Goal: Navigation & Orientation: Find specific page/section

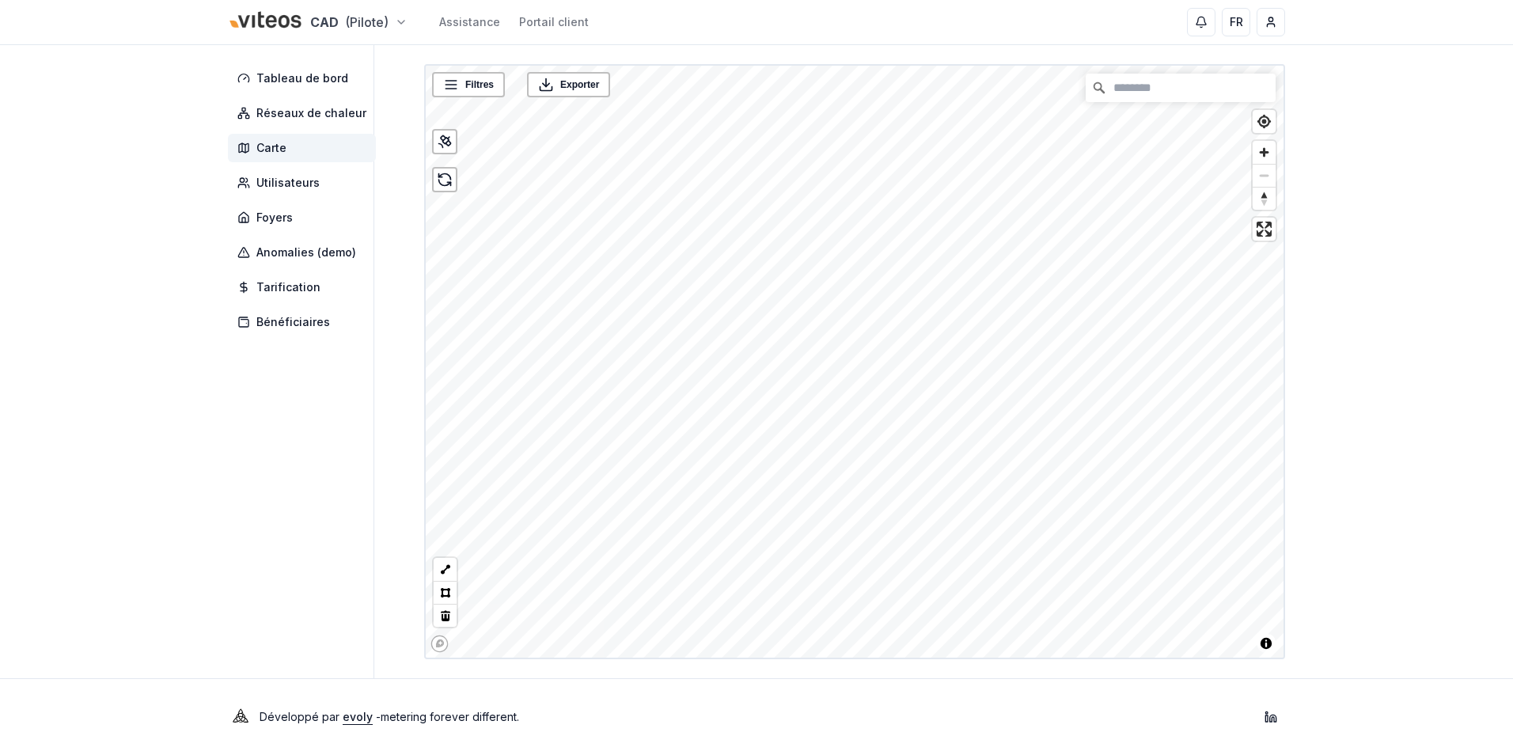
click at [374, 21] on html "CAD (Pilote) Assistance Portail client FR [PERSON_NAME] Tableau de bord Réseaux…" at bounding box center [756, 377] width 1513 height 755
click at [309, 101] on link "Viteos - Eau" at bounding box center [317, 102] width 195 height 28
click at [397, 36] on html "CAD (Pilote) Assistance Portail client FR [PERSON_NAME] Tableau de bord Réseaux…" at bounding box center [756, 377] width 1513 height 755
click at [321, 213] on span "Réseau (demo)" at bounding box center [298, 218] width 84 height 16
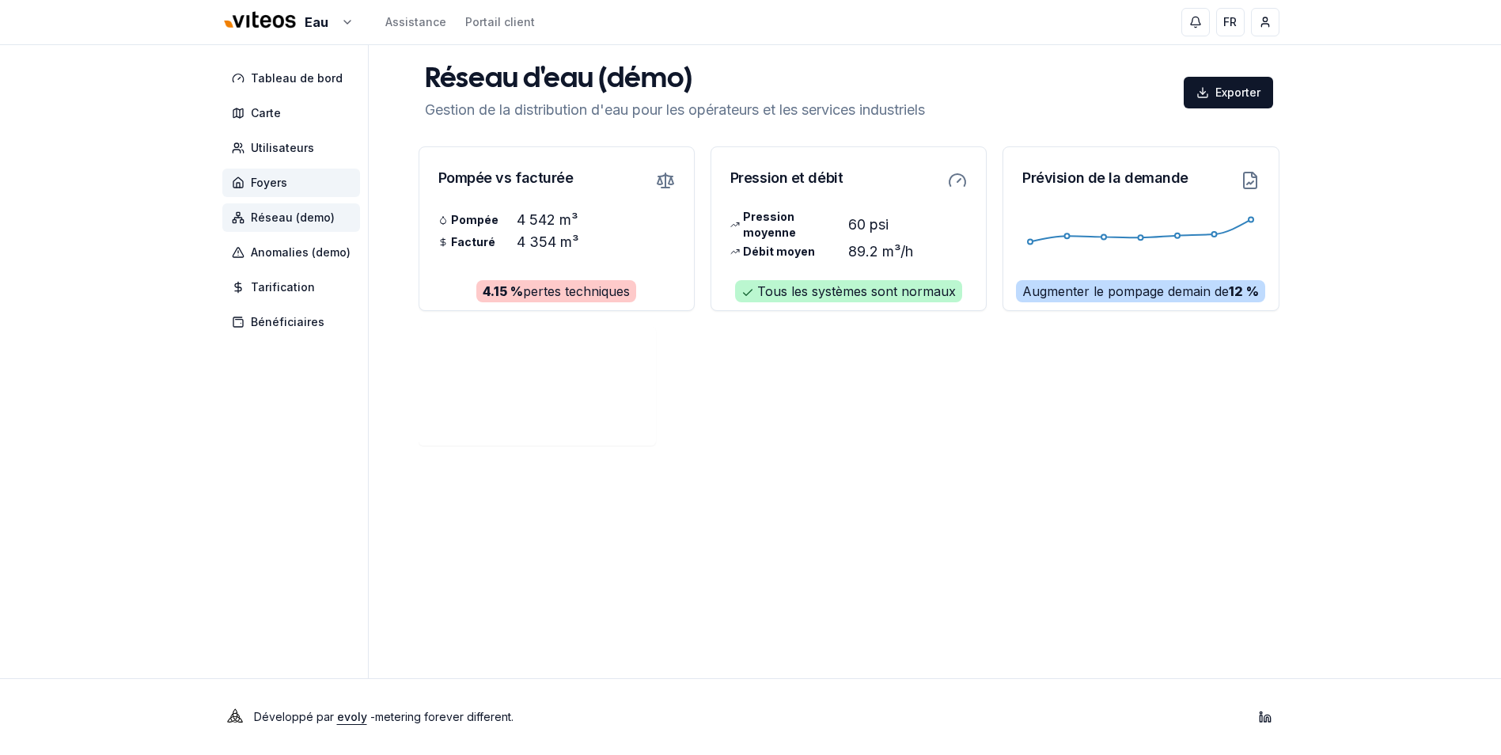
click at [307, 193] on span "Foyers" at bounding box center [291, 183] width 138 height 28
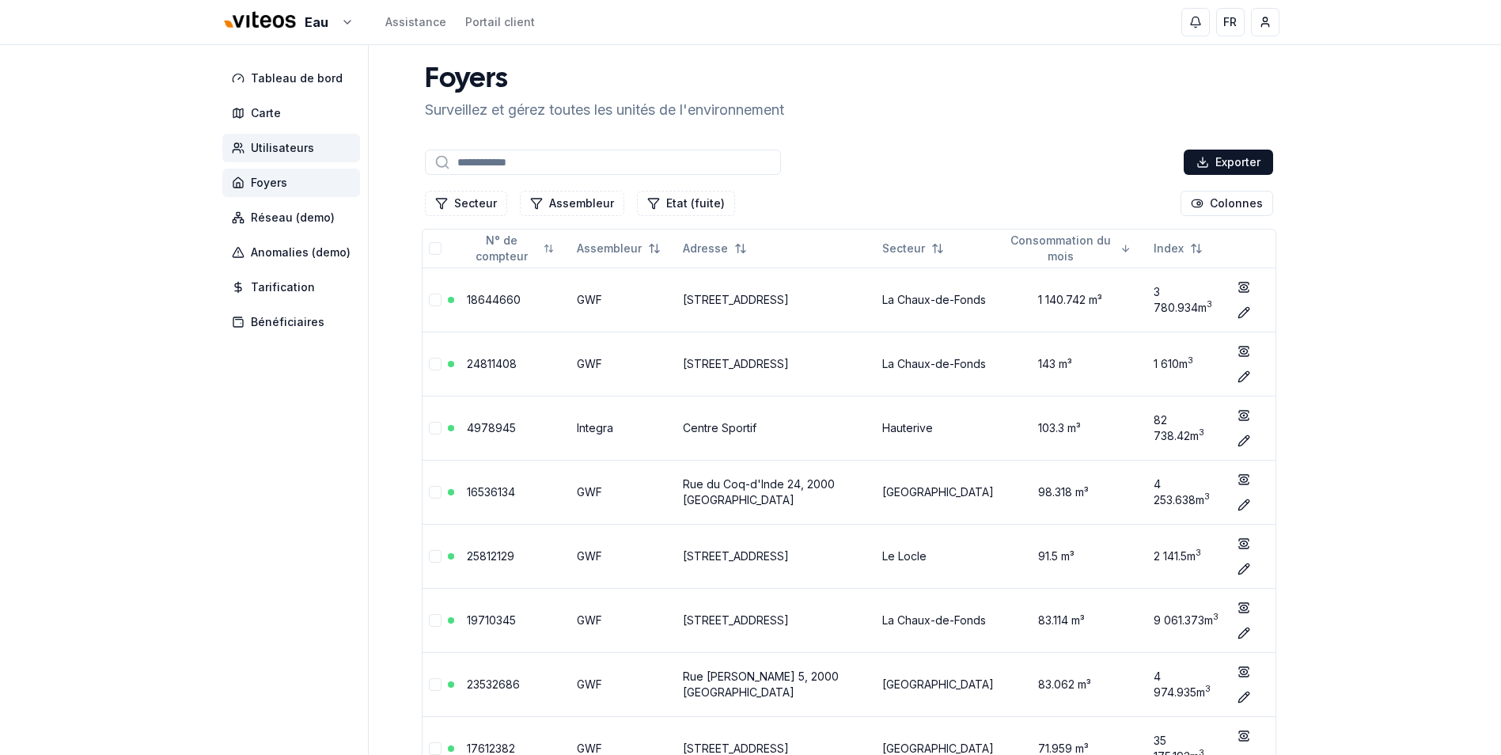
click at [260, 146] on span "Utilisateurs" at bounding box center [282, 148] width 63 height 16
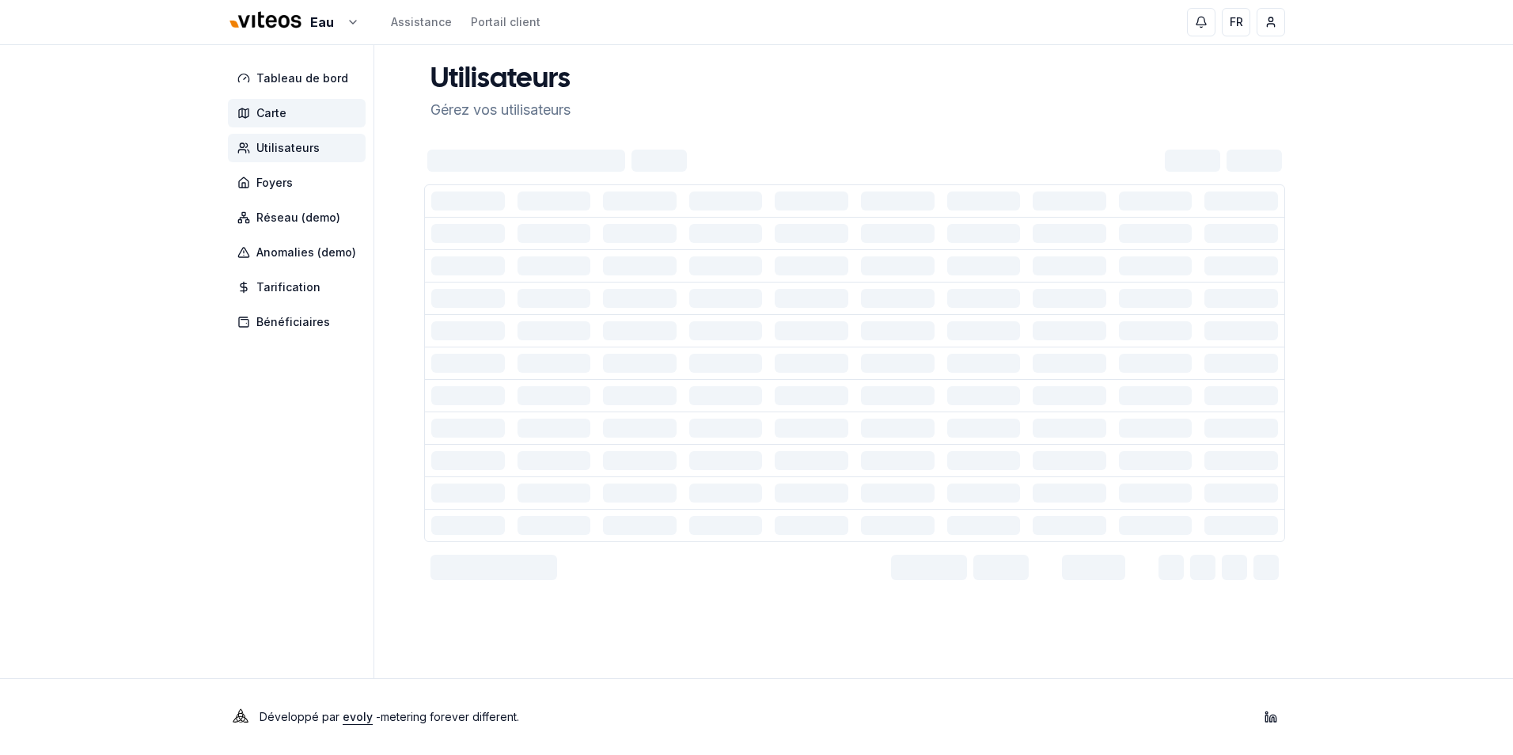
click at [245, 119] on icon at bounding box center [243, 113] width 13 height 13
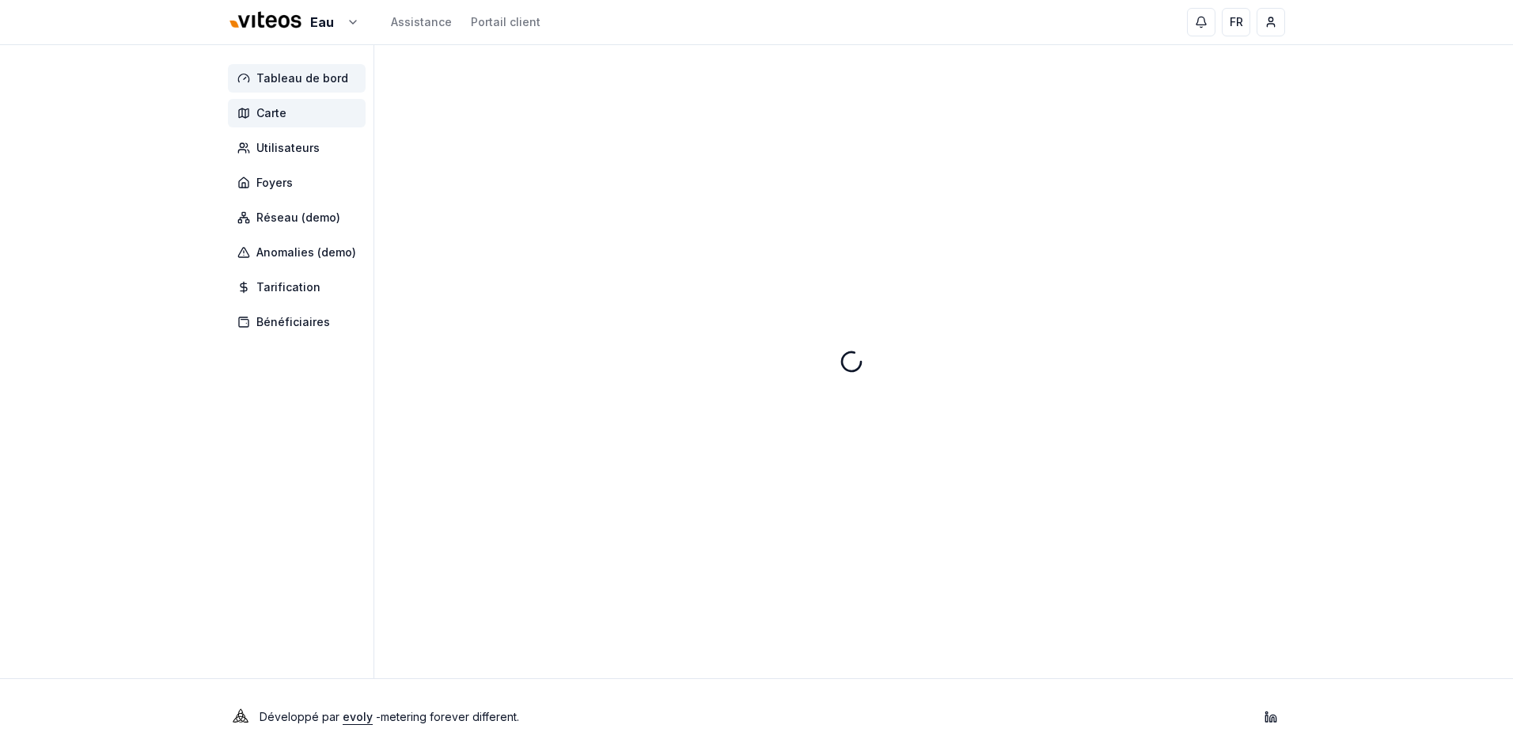
click at [254, 91] on span "Tableau de bord" at bounding box center [297, 78] width 138 height 28
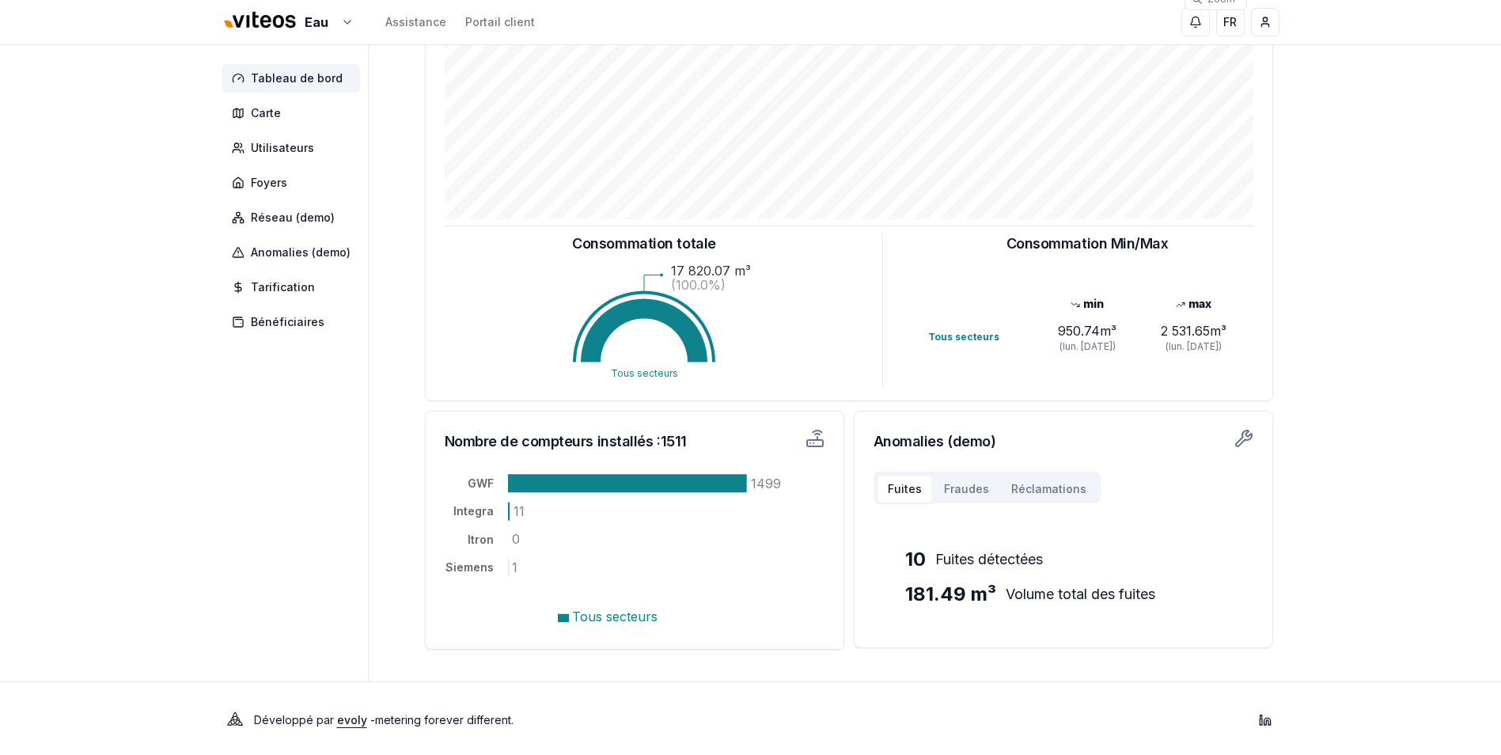
scroll to position [226, 0]
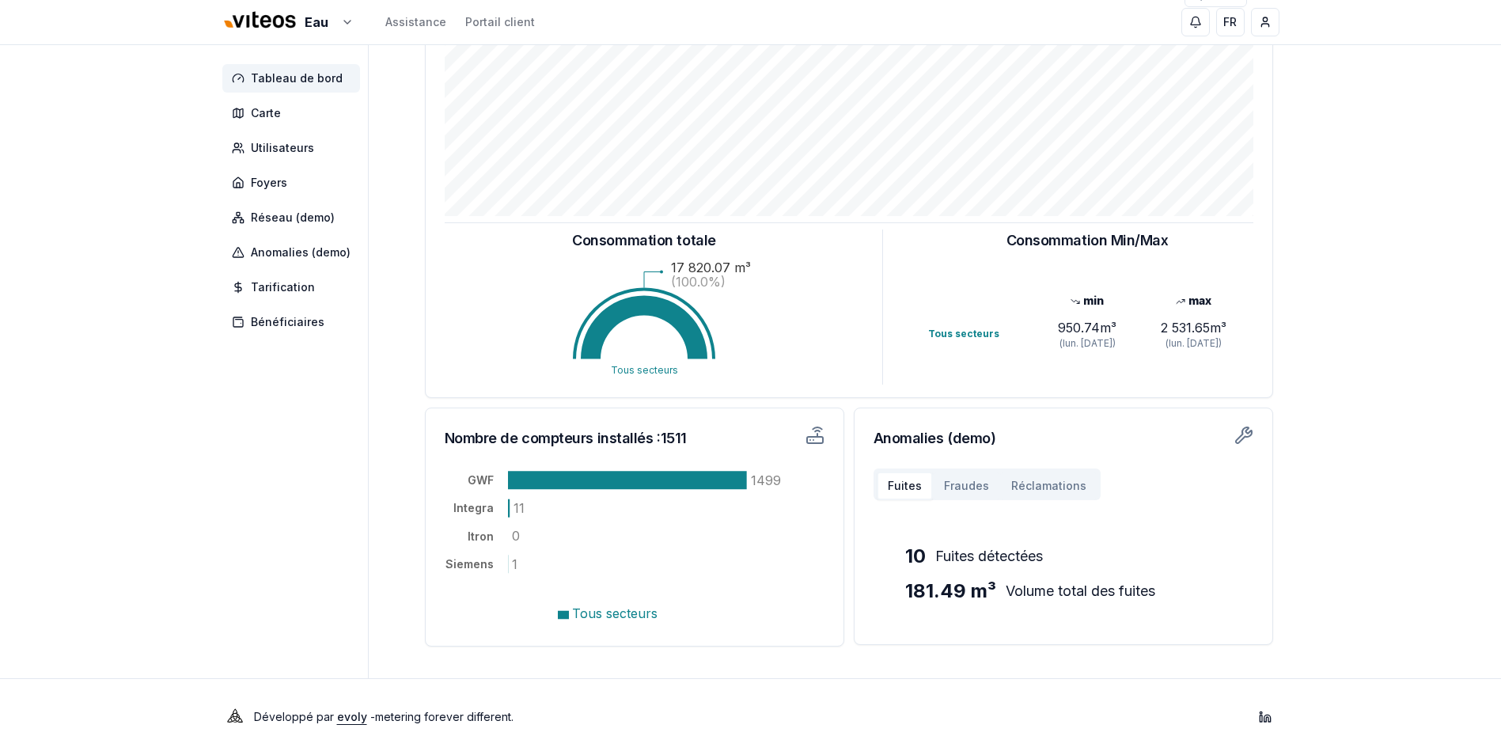
click at [973, 488] on button "Fraudes" at bounding box center [966, 486] width 67 height 28
click at [920, 479] on button "Fuites" at bounding box center [905, 486] width 56 height 28
click at [956, 484] on button "Fraudes" at bounding box center [966, 486] width 67 height 28
click at [896, 481] on button "Fuites" at bounding box center [905, 486] width 56 height 28
click at [964, 487] on button "Fraudes" at bounding box center [966, 486] width 67 height 28
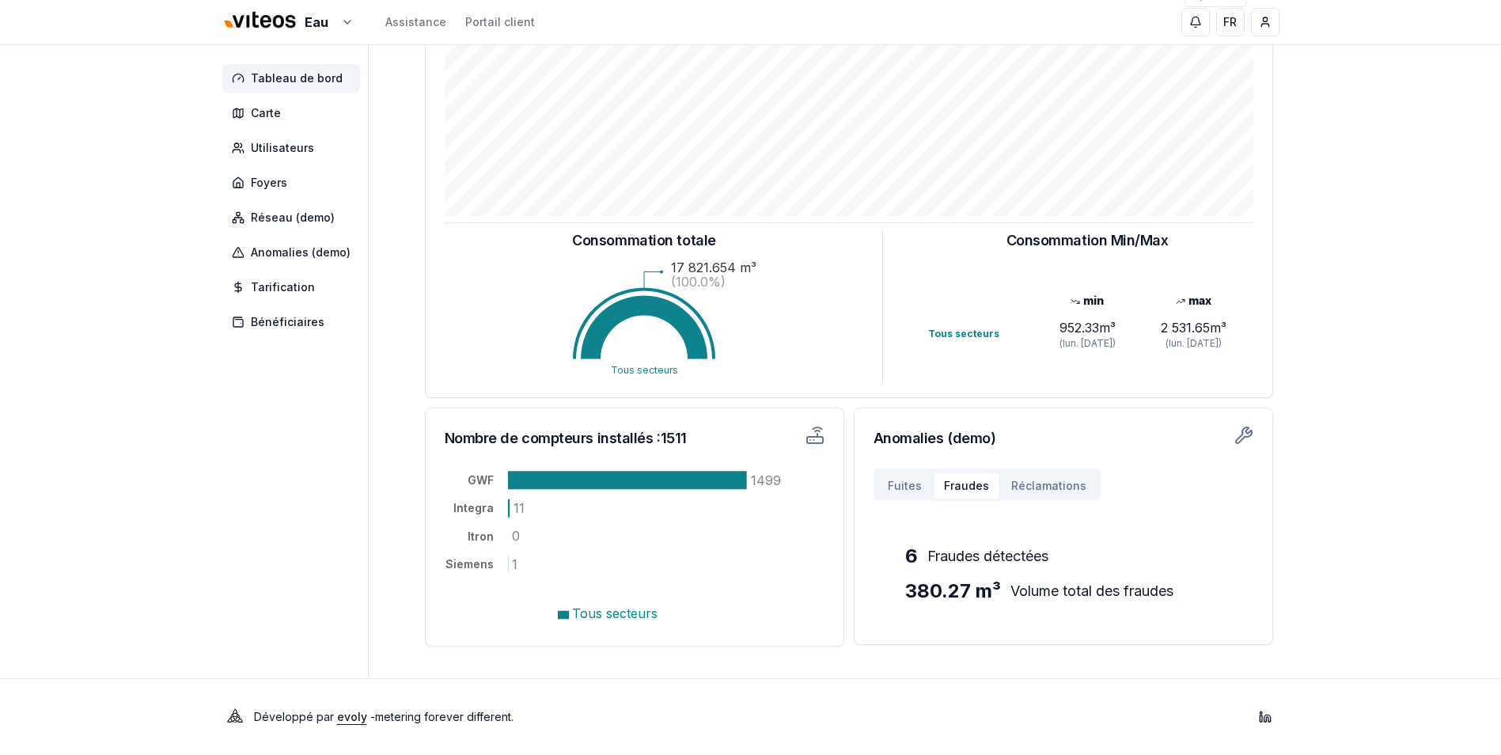
click at [1038, 481] on button "Réclamations" at bounding box center [1048, 486] width 97 height 28
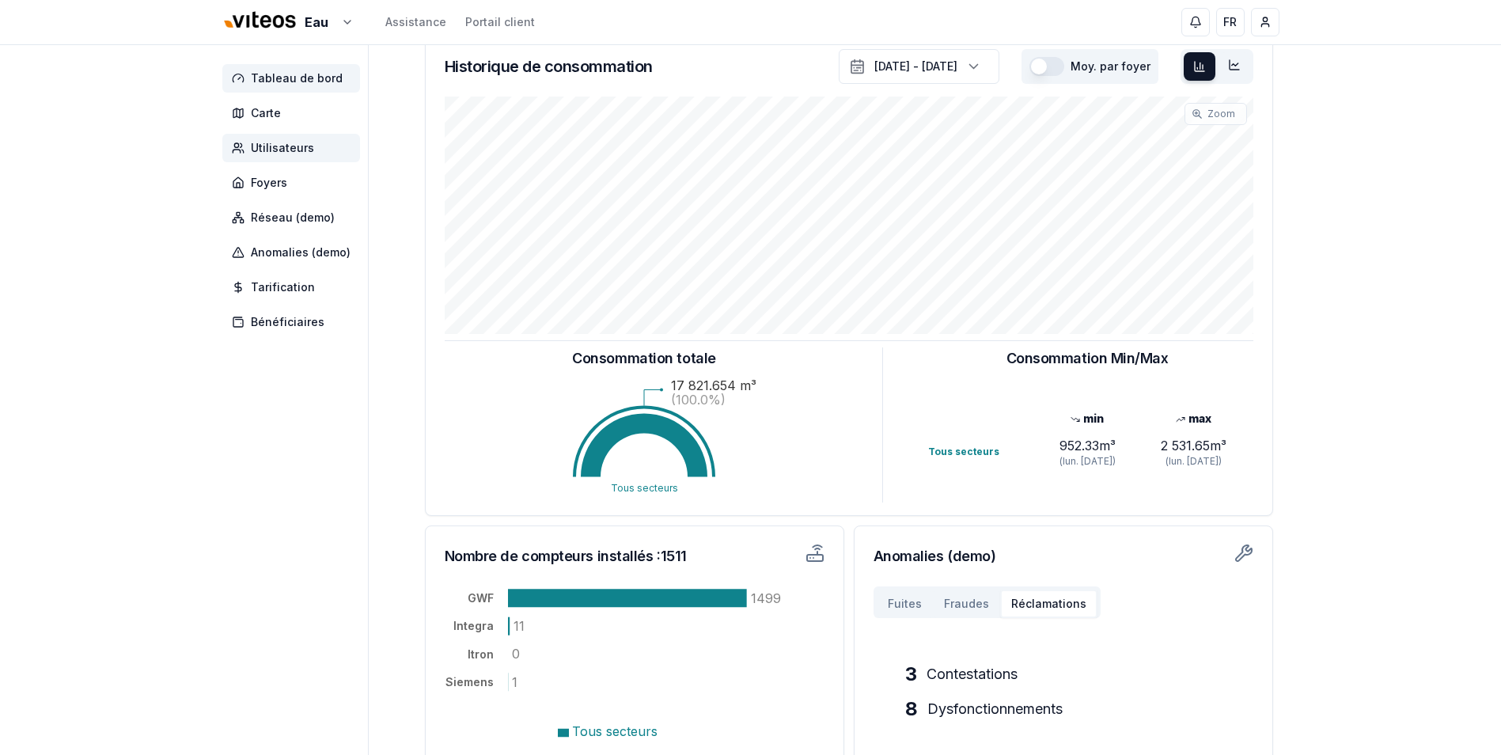
scroll to position [0, 0]
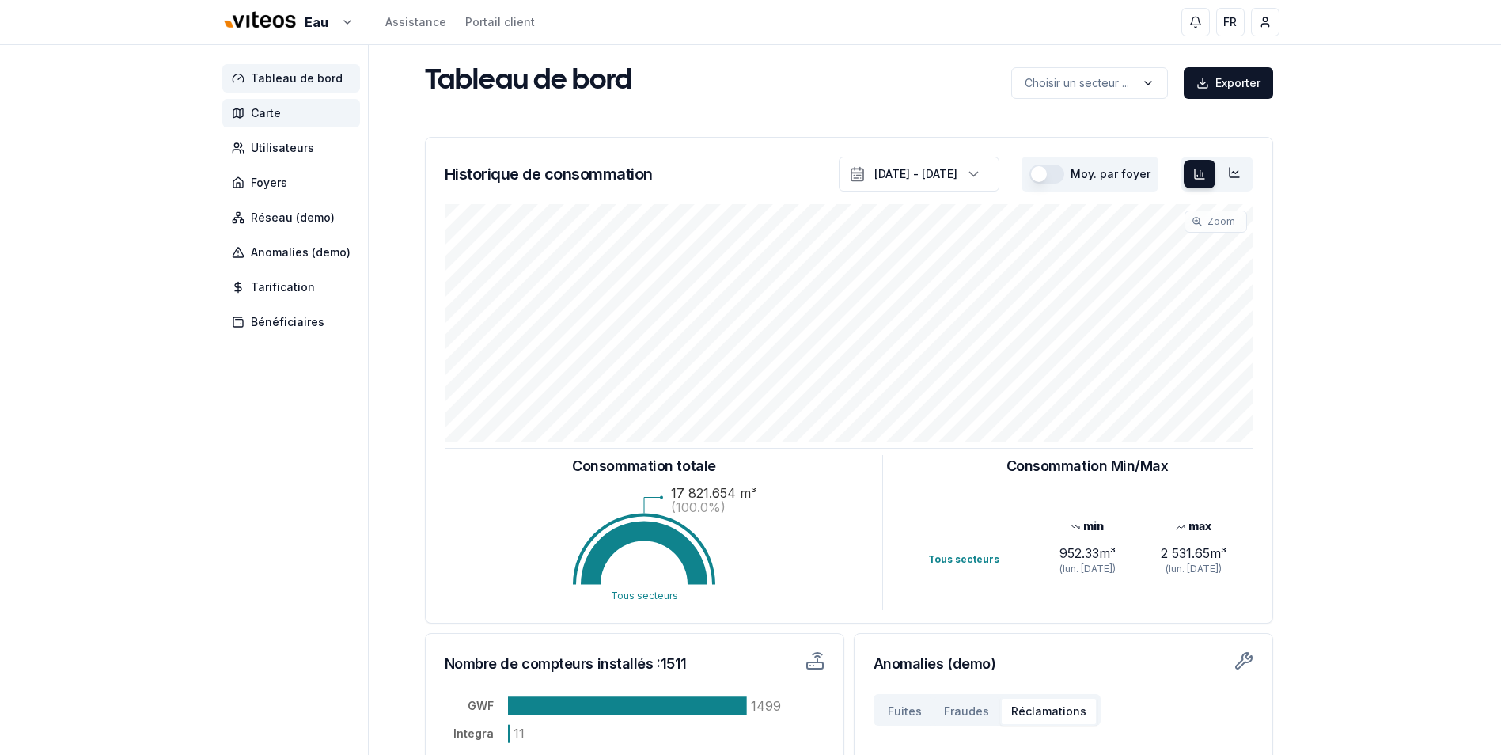
click at [272, 115] on span "Carte" at bounding box center [266, 113] width 30 height 16
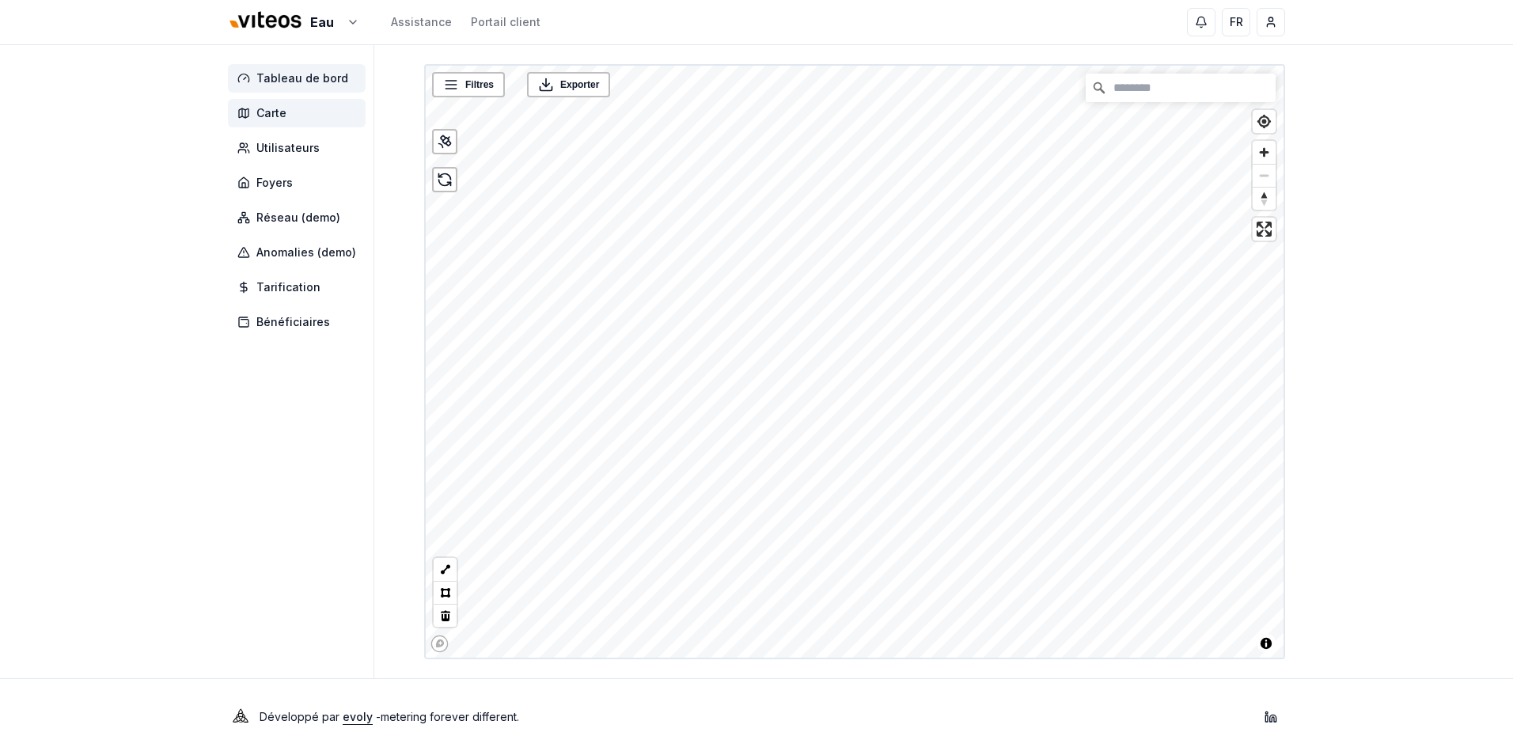
click at [324, 74] on span "Tableau de bord" at bounding box center [302, 78] width 92 height 16
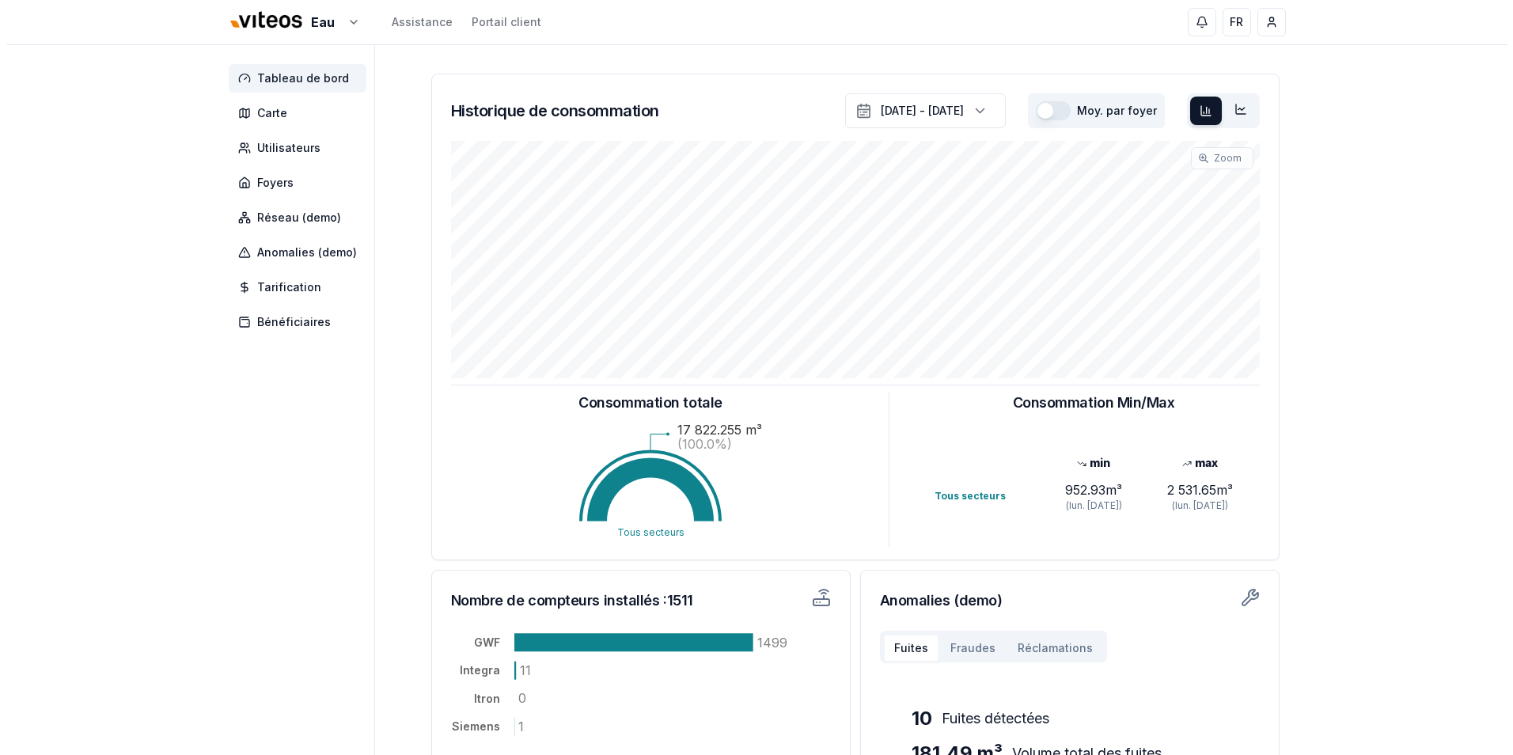
scroll to position [226, 0]
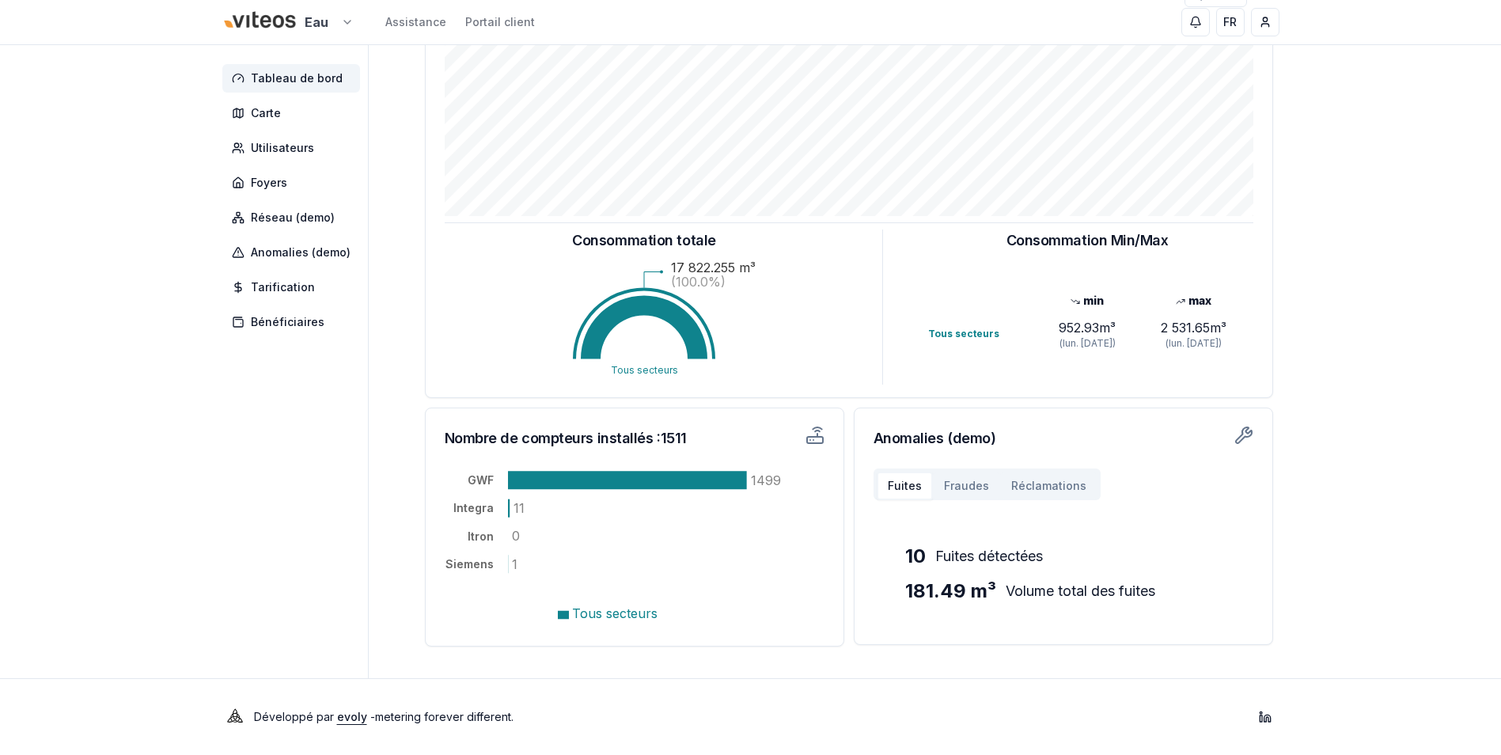
click at [344, 28] on html "Eau Assistance Portail client FR [PERSON_NAME] Tableau de bord Carte Utilisateu…" at bounding box center [750, 264] width 1501 height 981
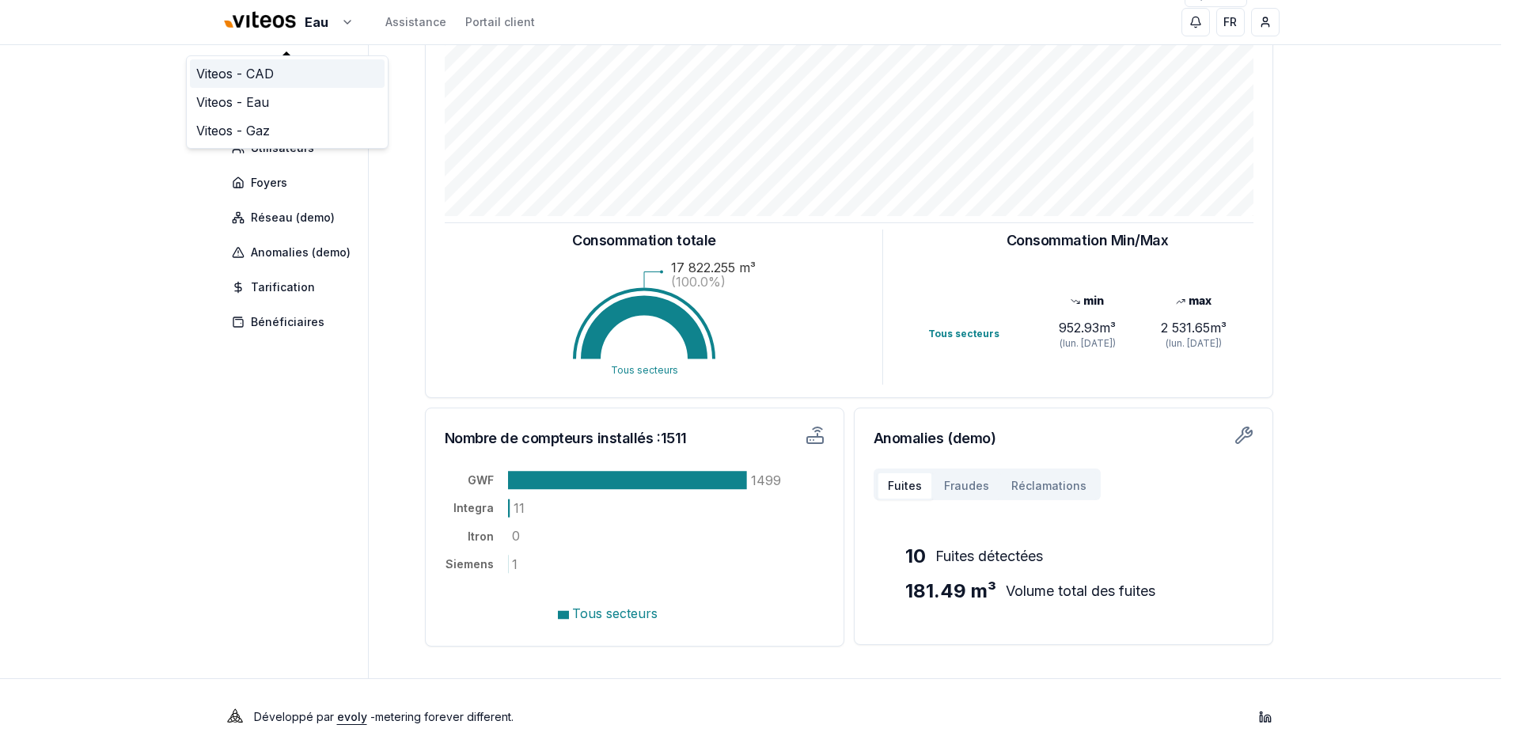
click at [330, 79] on link "Viteos - CAD" at bounding box center [287, 73] width 195 height 28
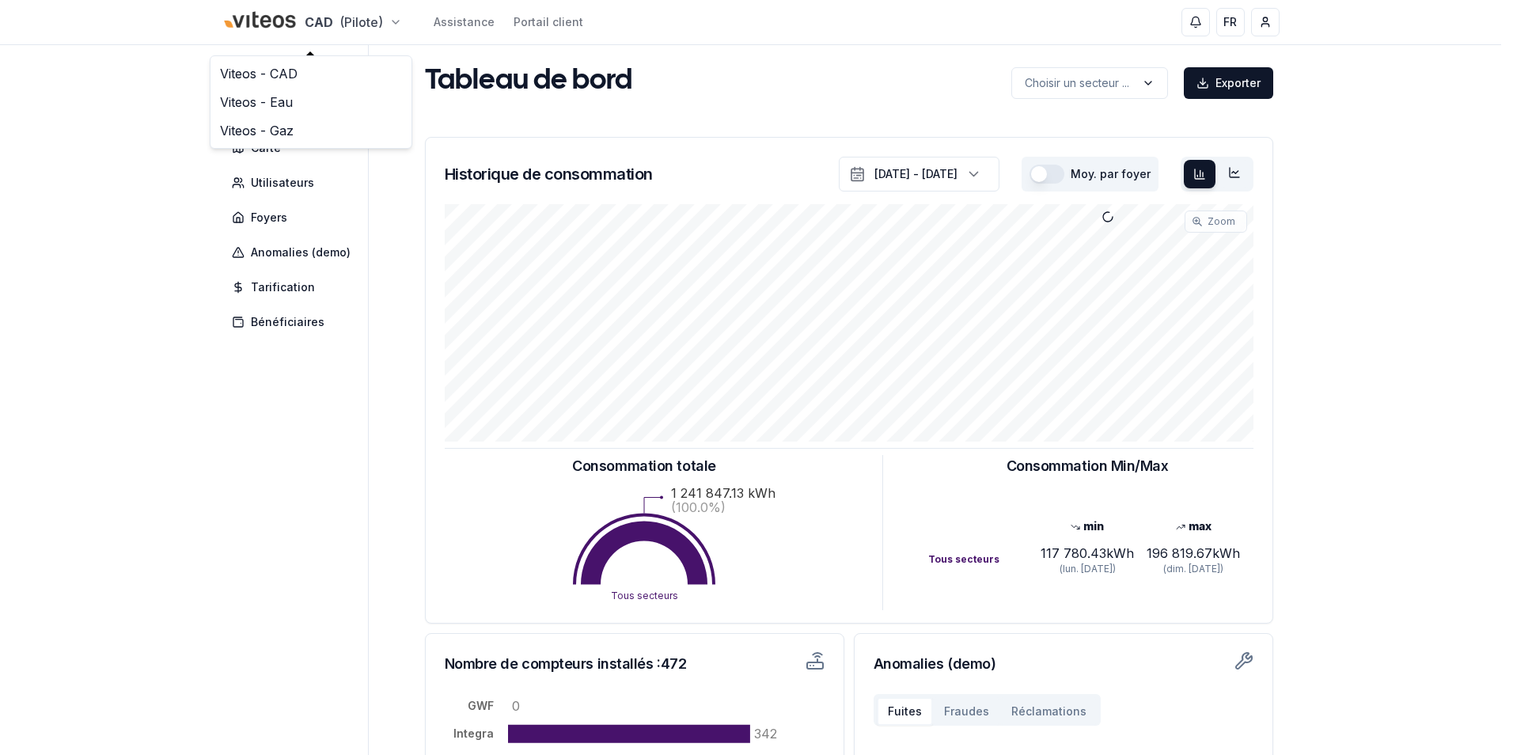
click at [342, 13] on html "CAD (Pilote) Assistance Portail client FR [PERSON_NAME] Tableau de bord Réseaux…" at bounding box center [756, 490] width 1513 height 981
click at [294, 135] on link "Viteos - Gaz" at bounding box center [311, 130] width 195 height 28
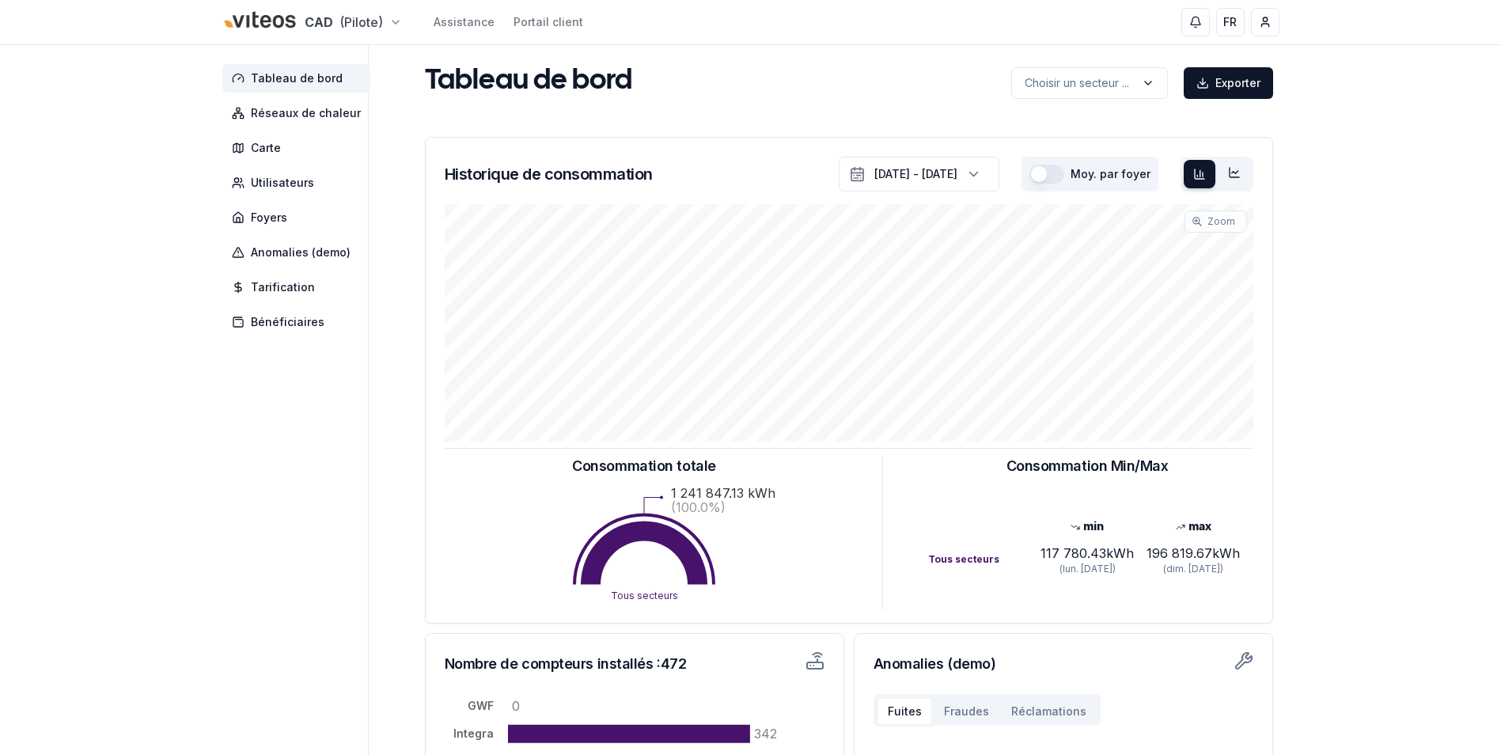
click at [340, 28] on html "CAD (Pilote) Assistance Portail client FR [PERSON_NAME] Tableau de bord Réseaux…" at bounding box center [750, 490] width 1501 height 981
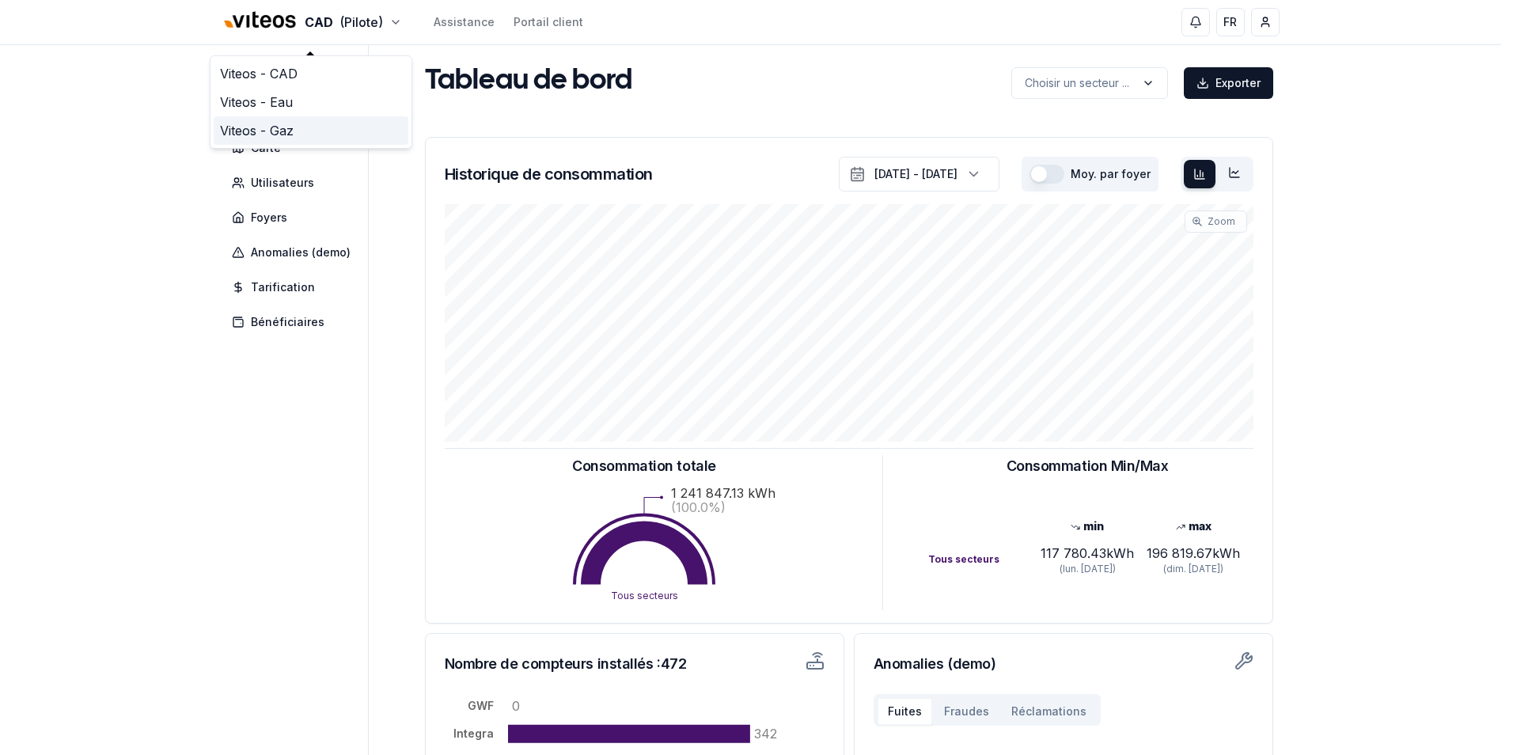
click at [268, 132] on link "Viteos - Gaz" at bounding box center [311, 130] width 195 height 28
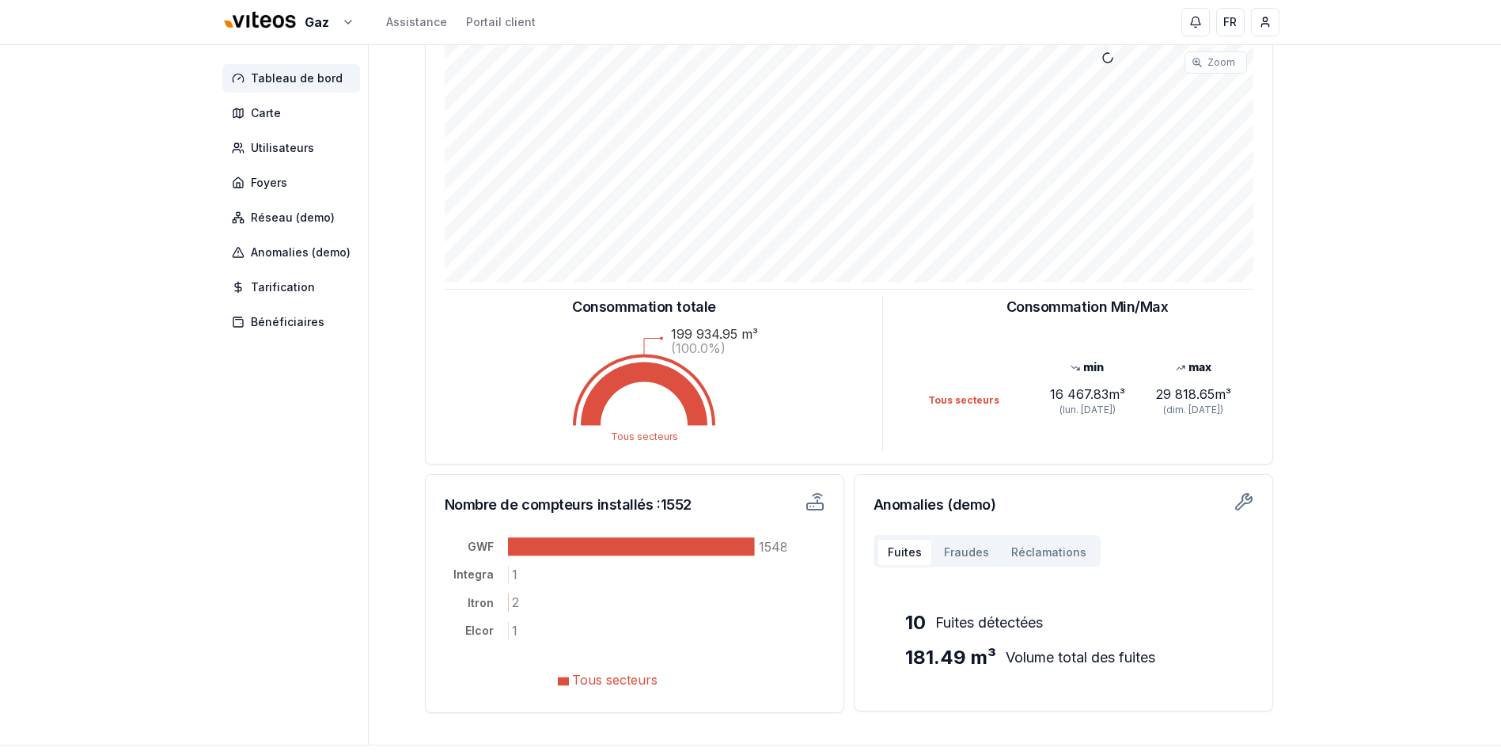
scroll to position [67, 0]
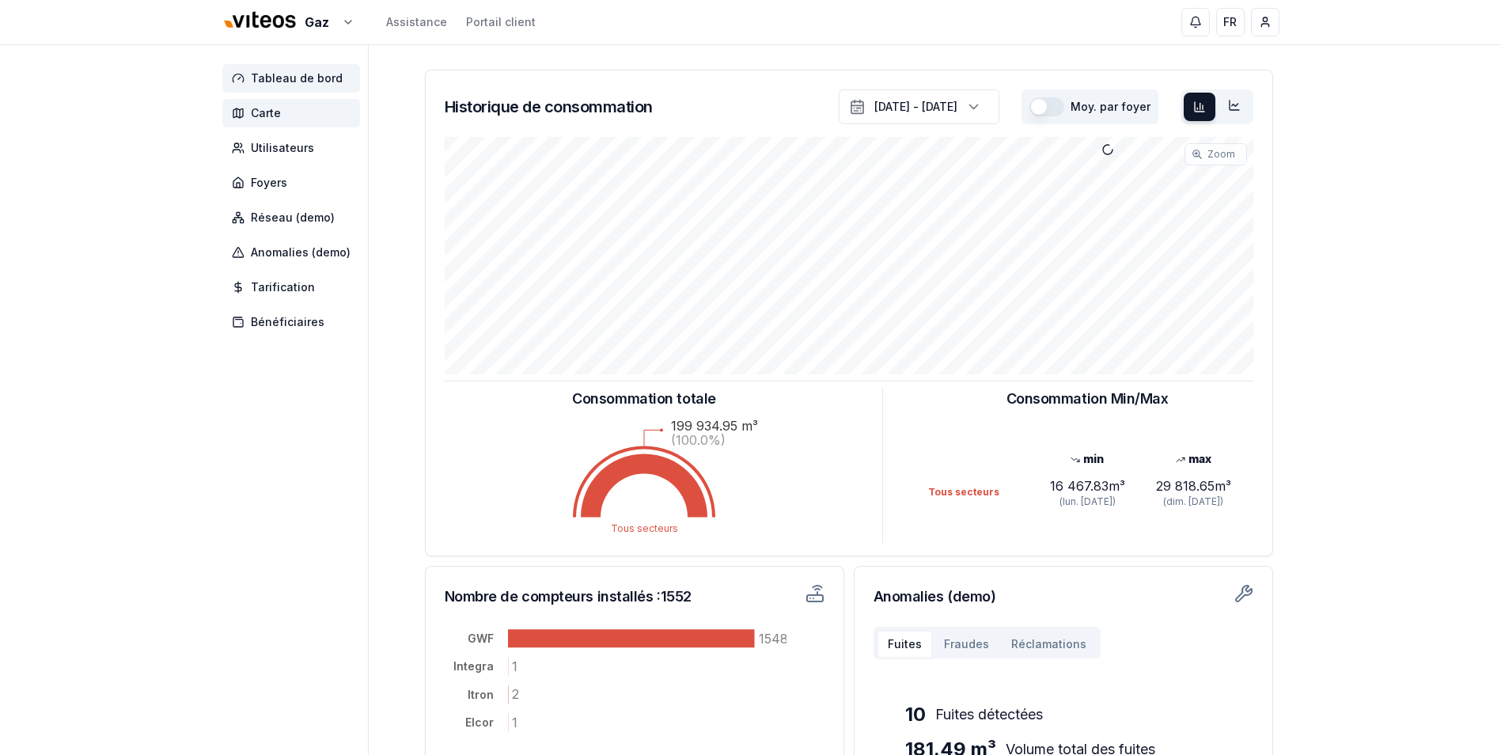
click at [305, 123] on span "Carte" at bounding box center [291, 113] width 138 height 28
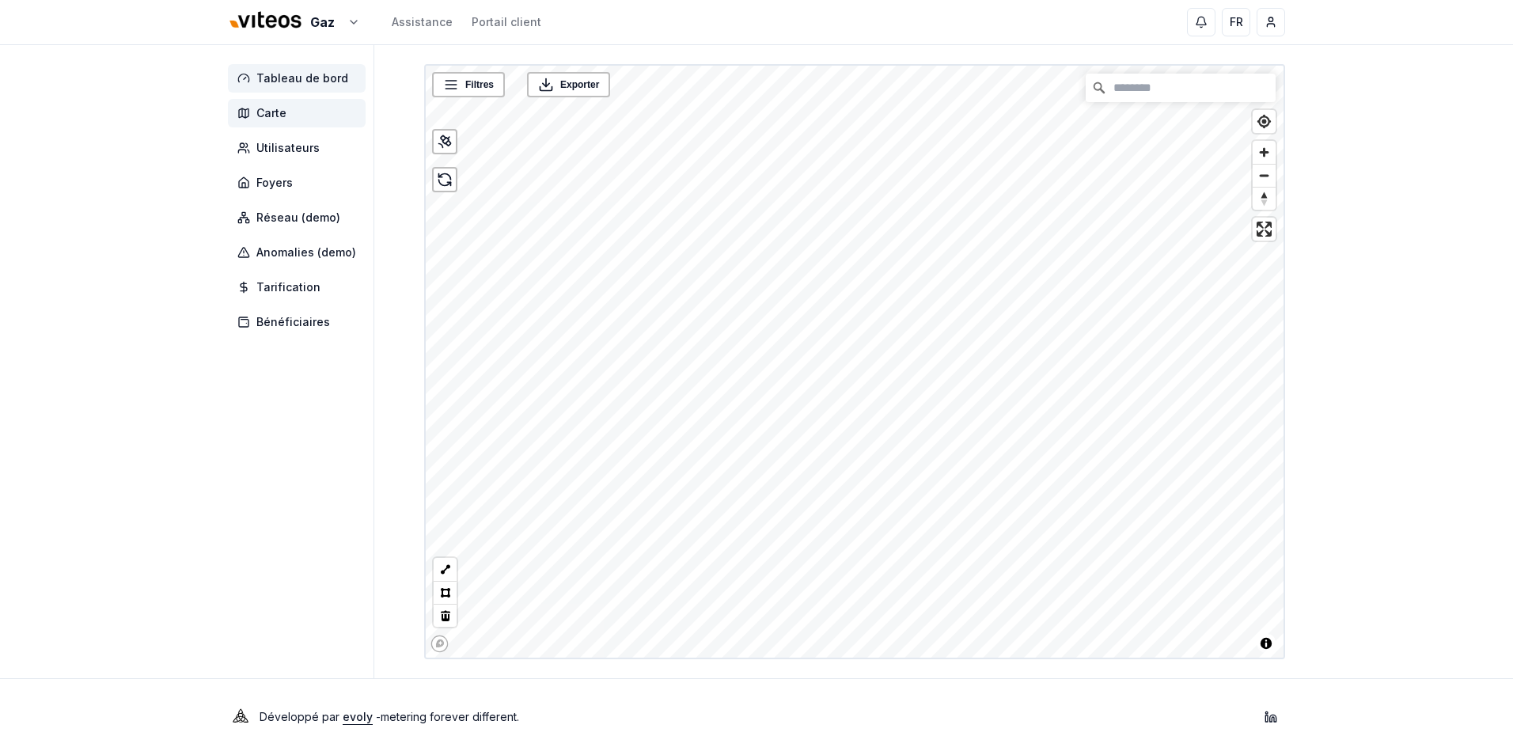
click at [284, 87] on span "Tableau de bord" at bounding box center [297, 78] width 138 height 28
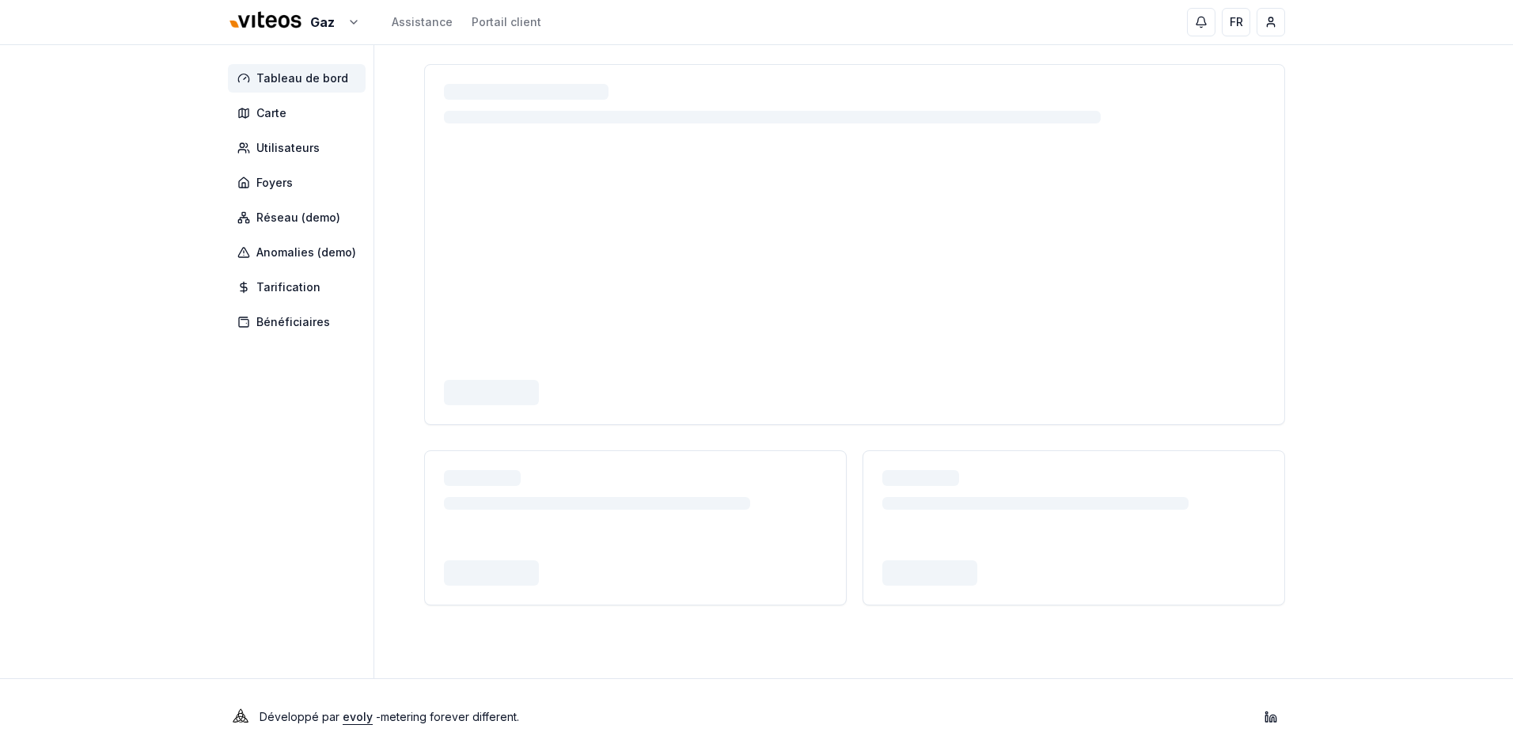
drag, startPoint x: 419, startPoint y: 43, endPoint x: 420, endPoint y: 35, distance: 8.0
click at [420, 42] on div "Gaz Assistance Portail client FR [PERSON_NAME]" at bounding box center [757, 22] width 1108 height 44
click at [420, 28] on link "Assistance" at bounding box center [422, 22] width 61 height 16
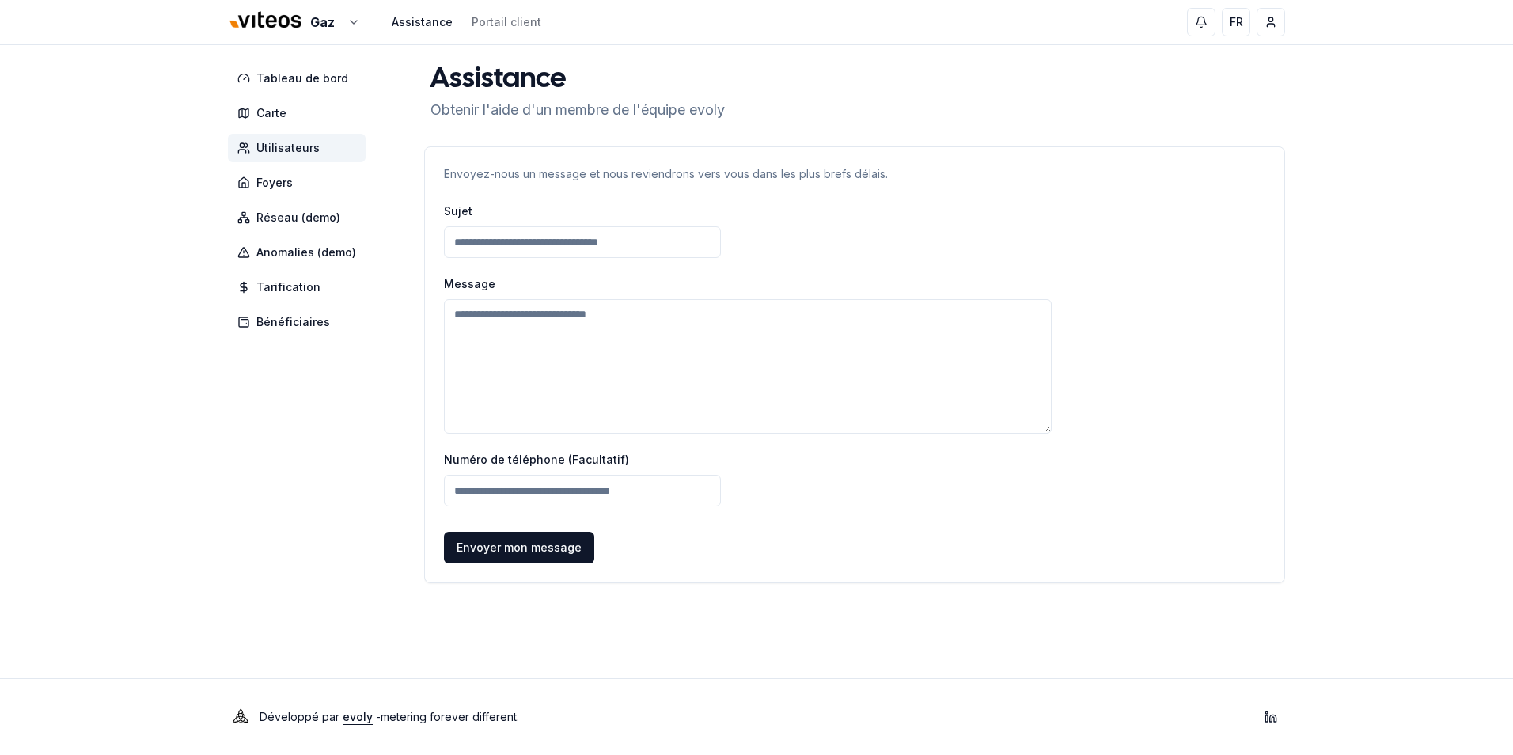
click at [307, 155] on span "Utilisateurs" at bounding box center [287, 148] width 63 height 16
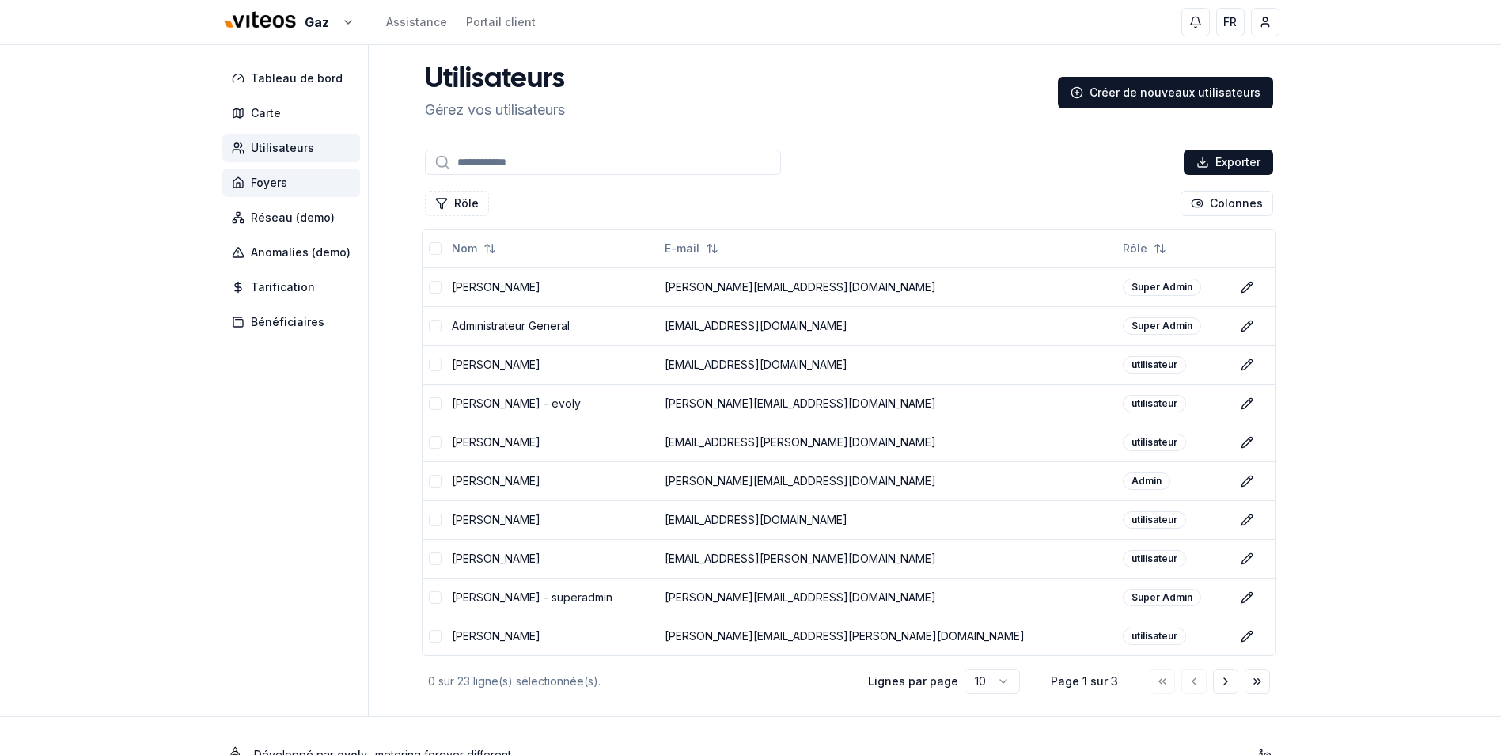
click at [282, 195] on span "Foyers" at bounding box center [291, 183] width 138 height 28
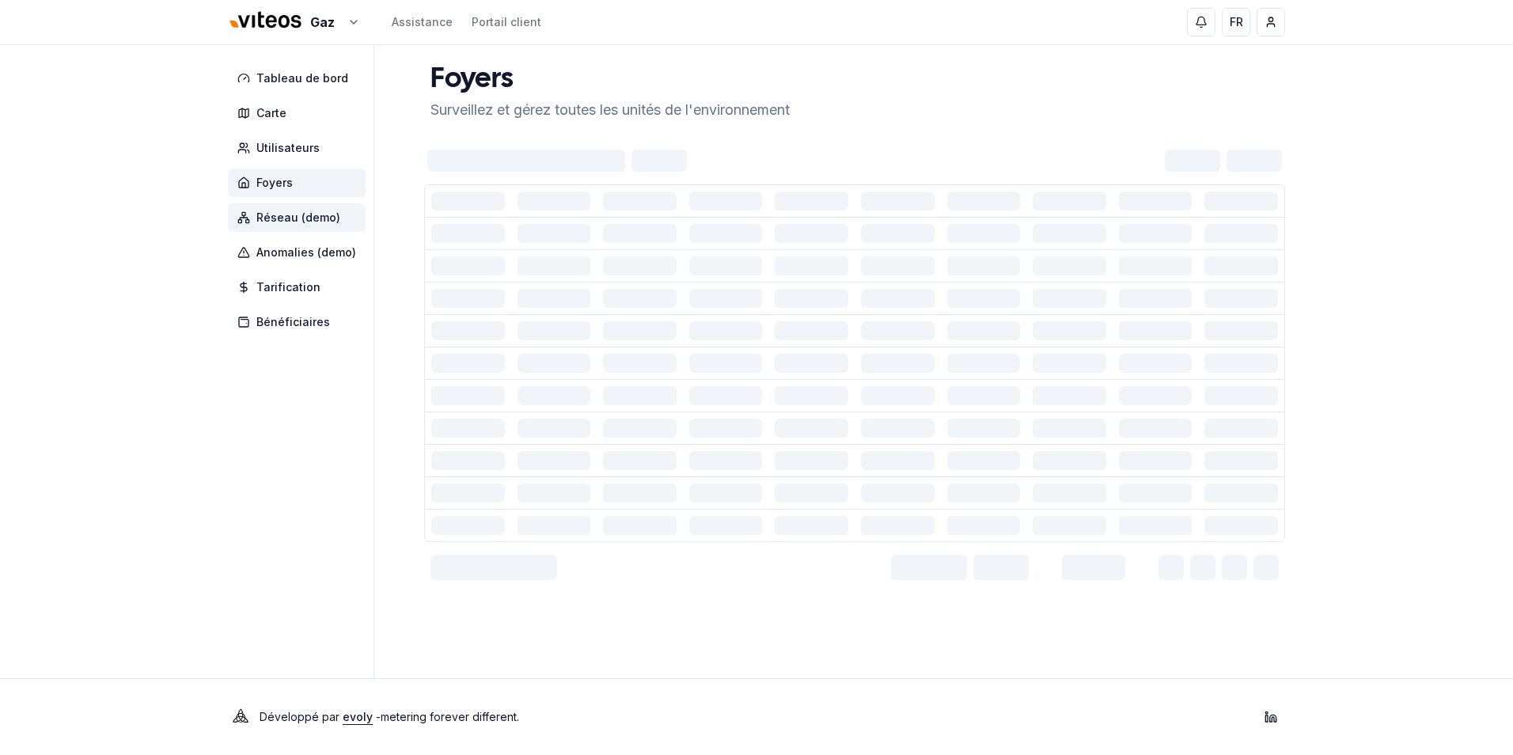
click at [302, 212] on span "Réseau (demo)" at bounding box center [298, 218] width 84 height 16
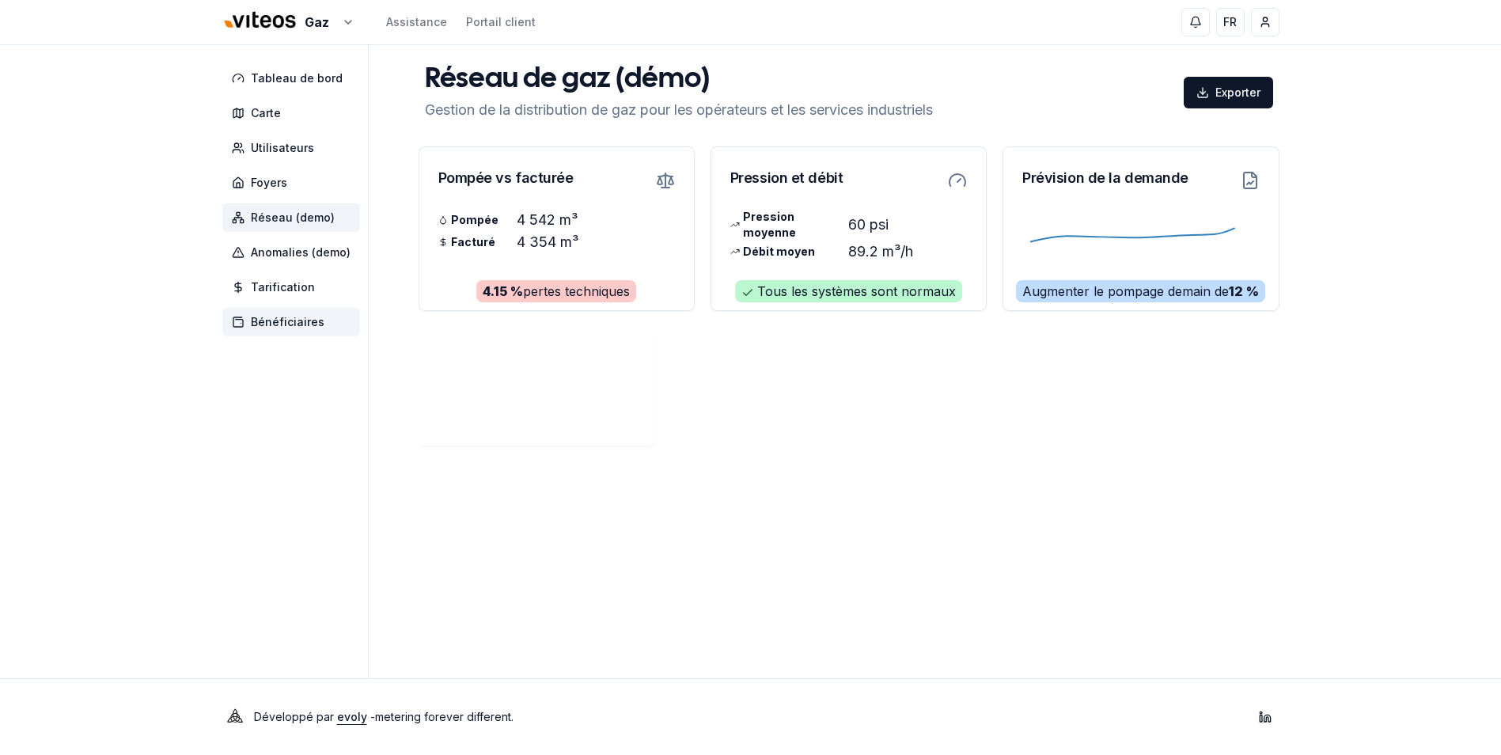
click at [313, 332] on span "Bénéficiaires" at bounding box center [291, 322] width 138 height 28
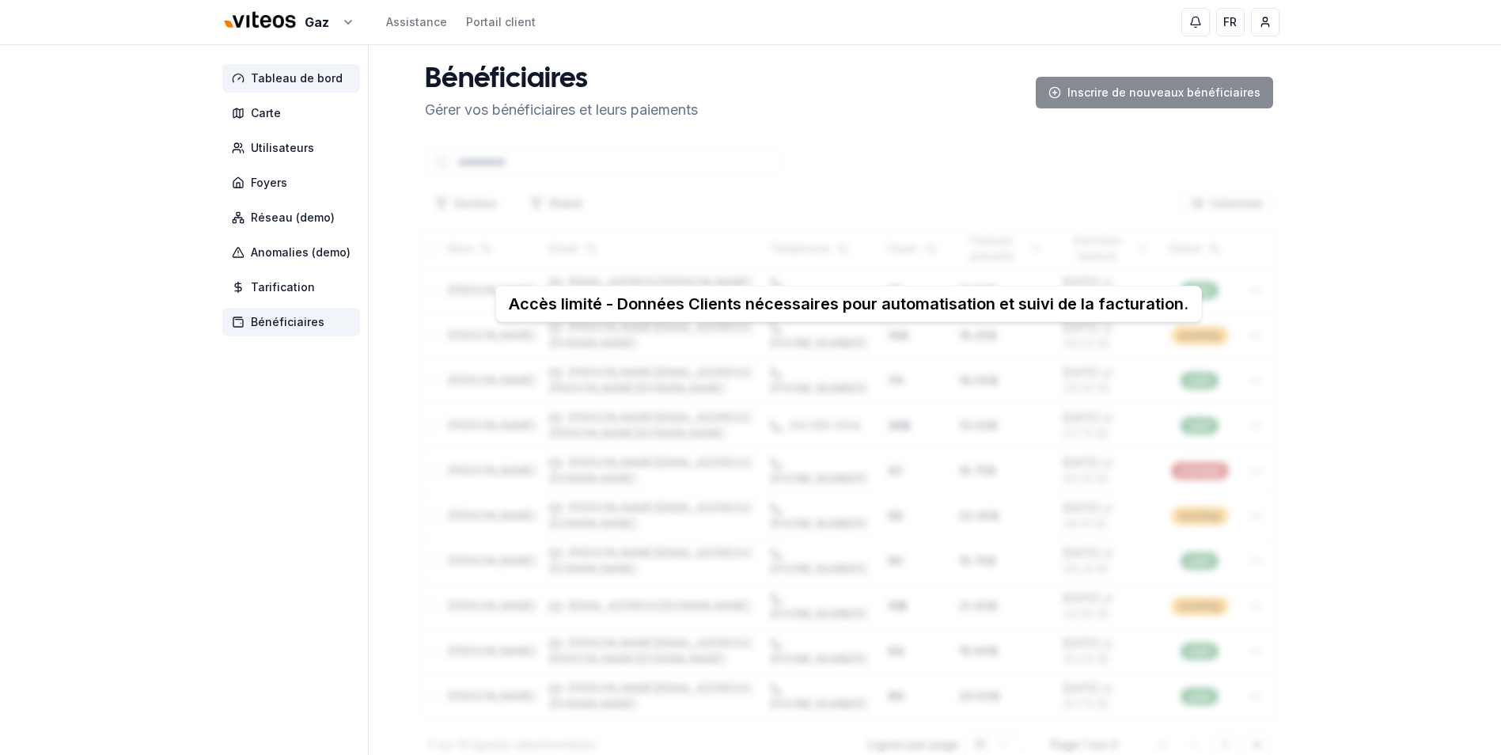
click at [287, 72] on span "Tableau de bord" at bounding box center [297, 78] width 92 height 16
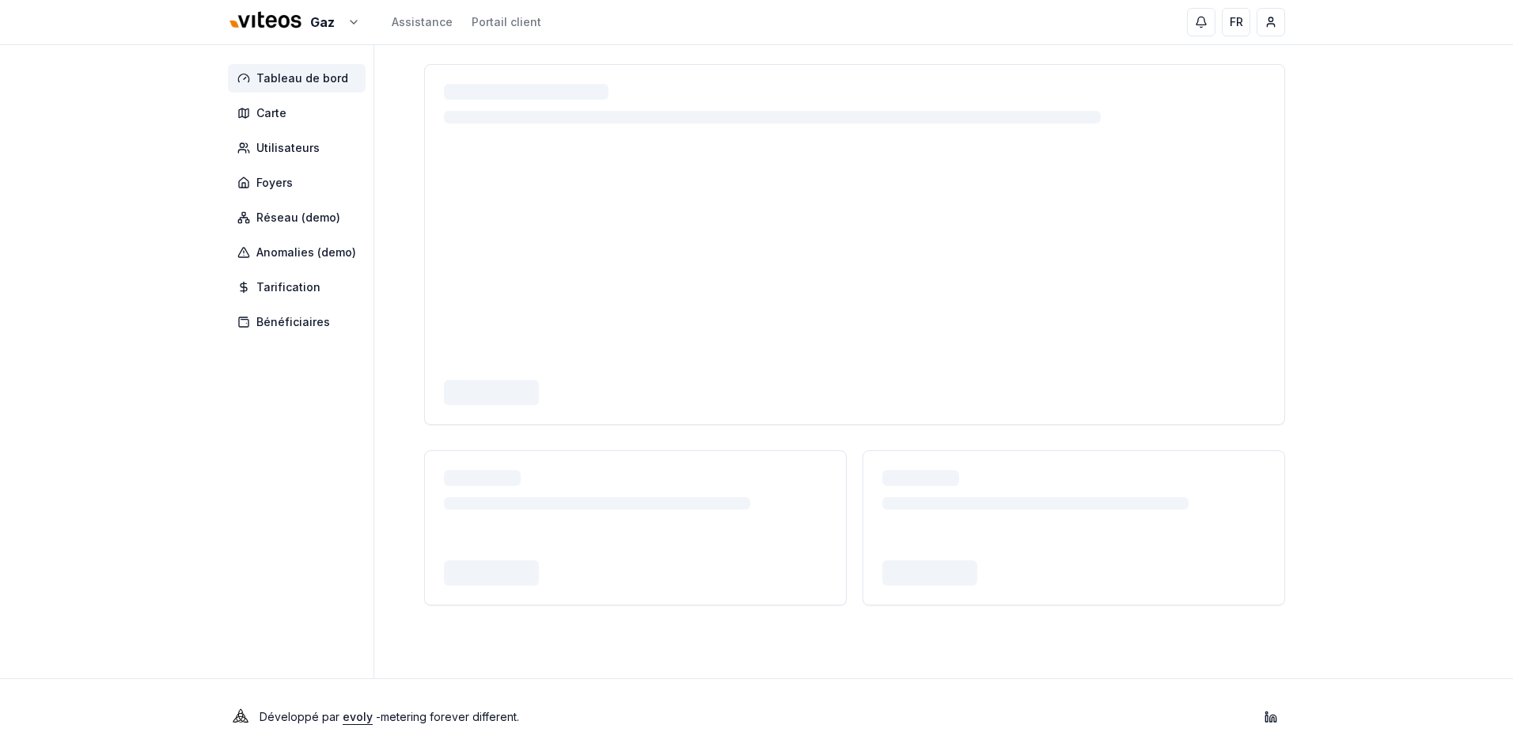
drag, startPoint x: 270, startPoint y: 66, endPoint x: 275, endPoint y: 74, distance: 9.2
click at [271, 69] on span "Tableau de bord" at bounding box center [297, 78] width 138 height 28
click at [286, 123] on span "Carte" at bounding box center [297, 113] width 138 height 28
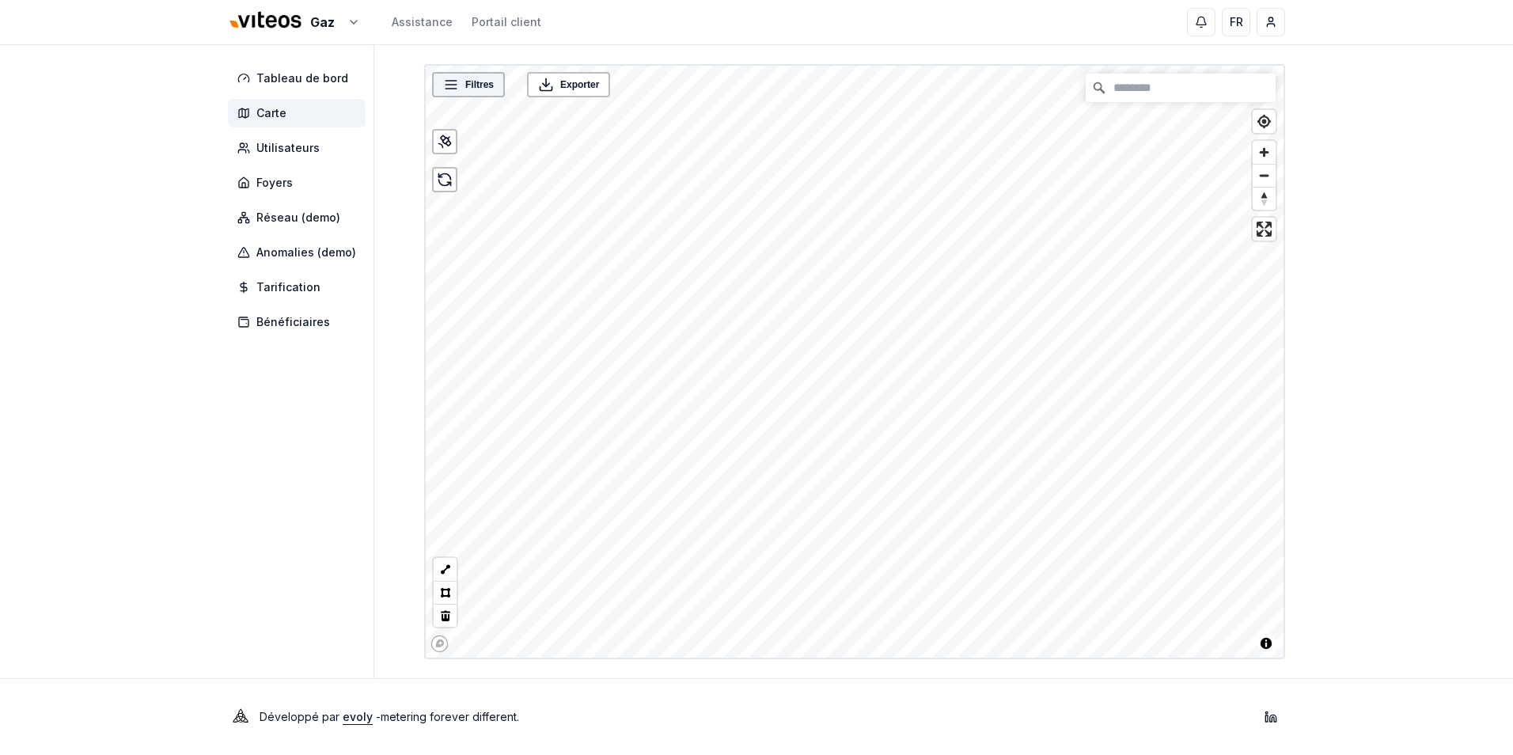
click at [472, 77] on div "Filtres" at bounding box center [468, 84] width 73 height 25
click at [476, 82] on span "Filtres" at bounding box center [479, 85] width 28 height 16
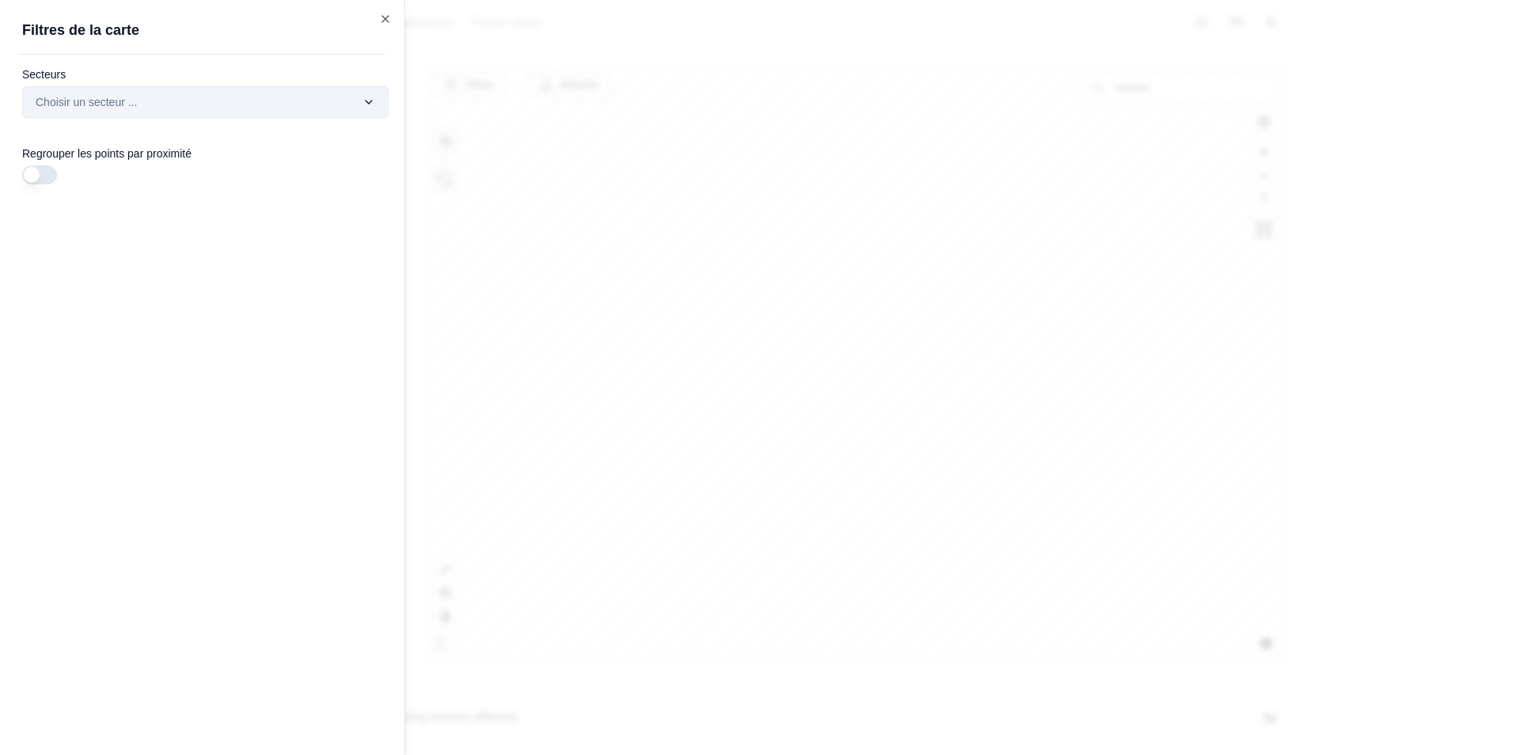
click at [265, 88] on div "Secteurs Choisir un secteur ..." at bounding box center [205, 92] width 366 height 51
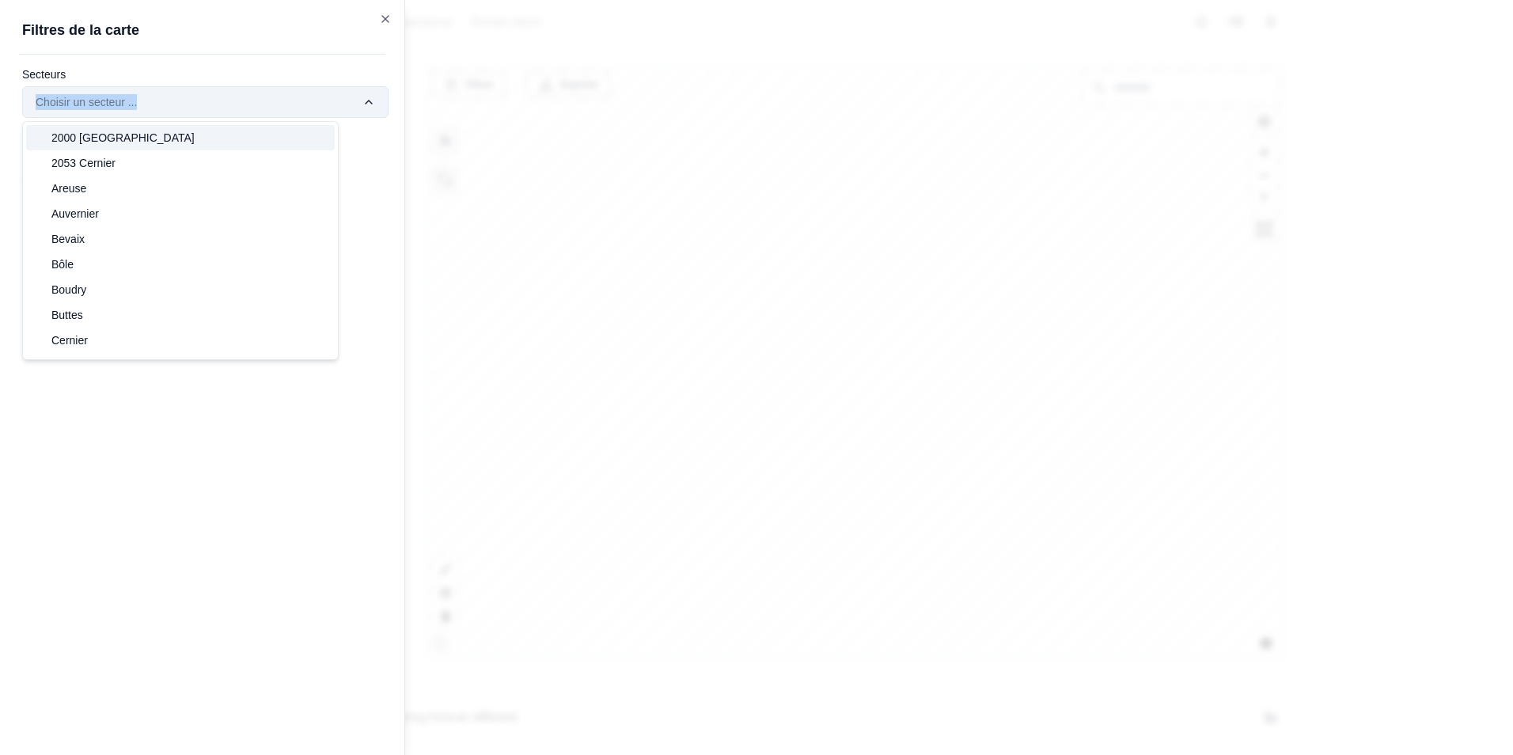
click at [424, 98] on div "Filtres © Mapbox © OpenStreetMap Improve this map Exporter Filtres de la carte …" at bounding box center [854, 361] width 861 height 595
click at [93, 142] on span "2000 [GEOGRAPHIC_DATA]" at bounding box center [122, 138] width 143 height 16
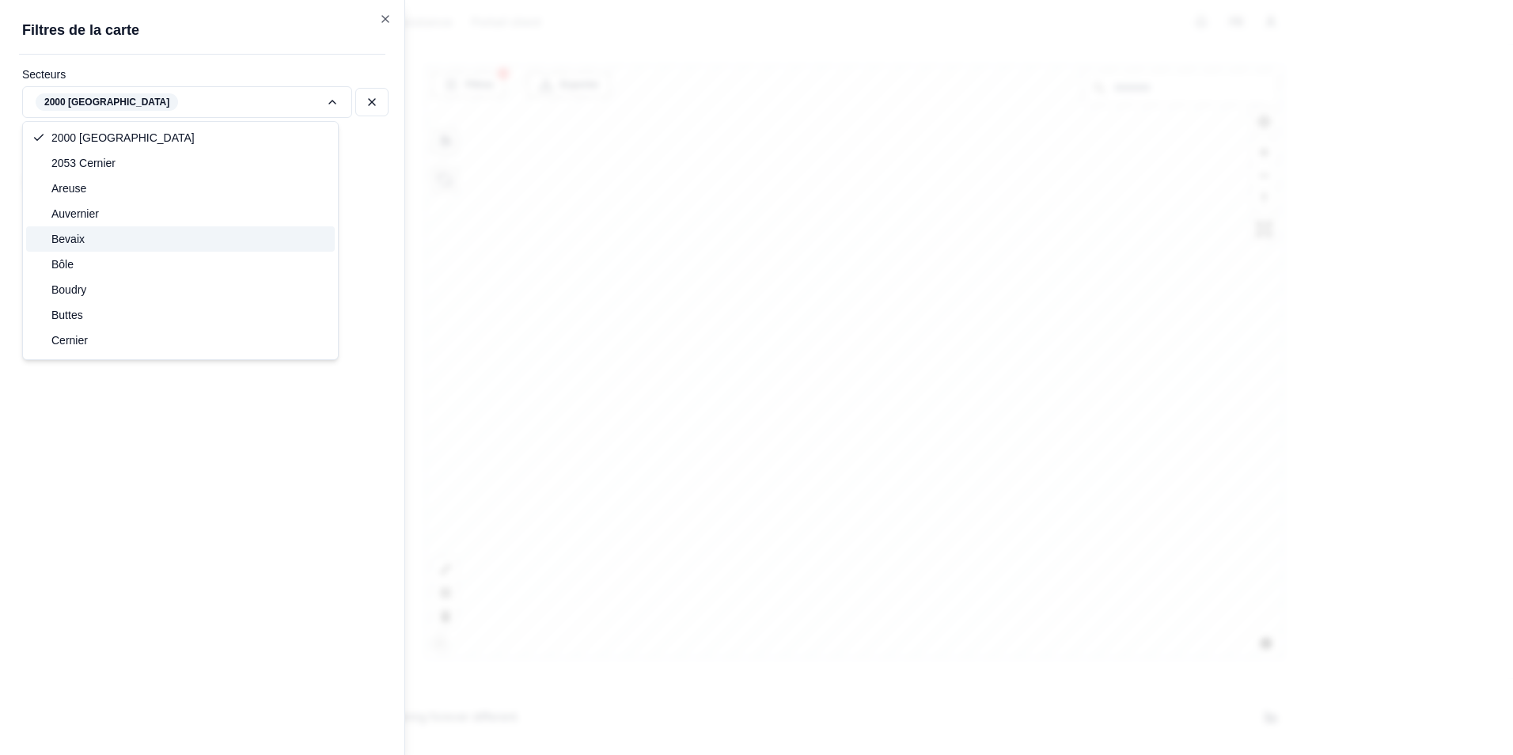
click at [424, 64] on div "Filtres © Mapbox © OpenStreetMap Improve this map Exporter Filtres de la carte …" at bounding box center [854, 361] width 861 height 595
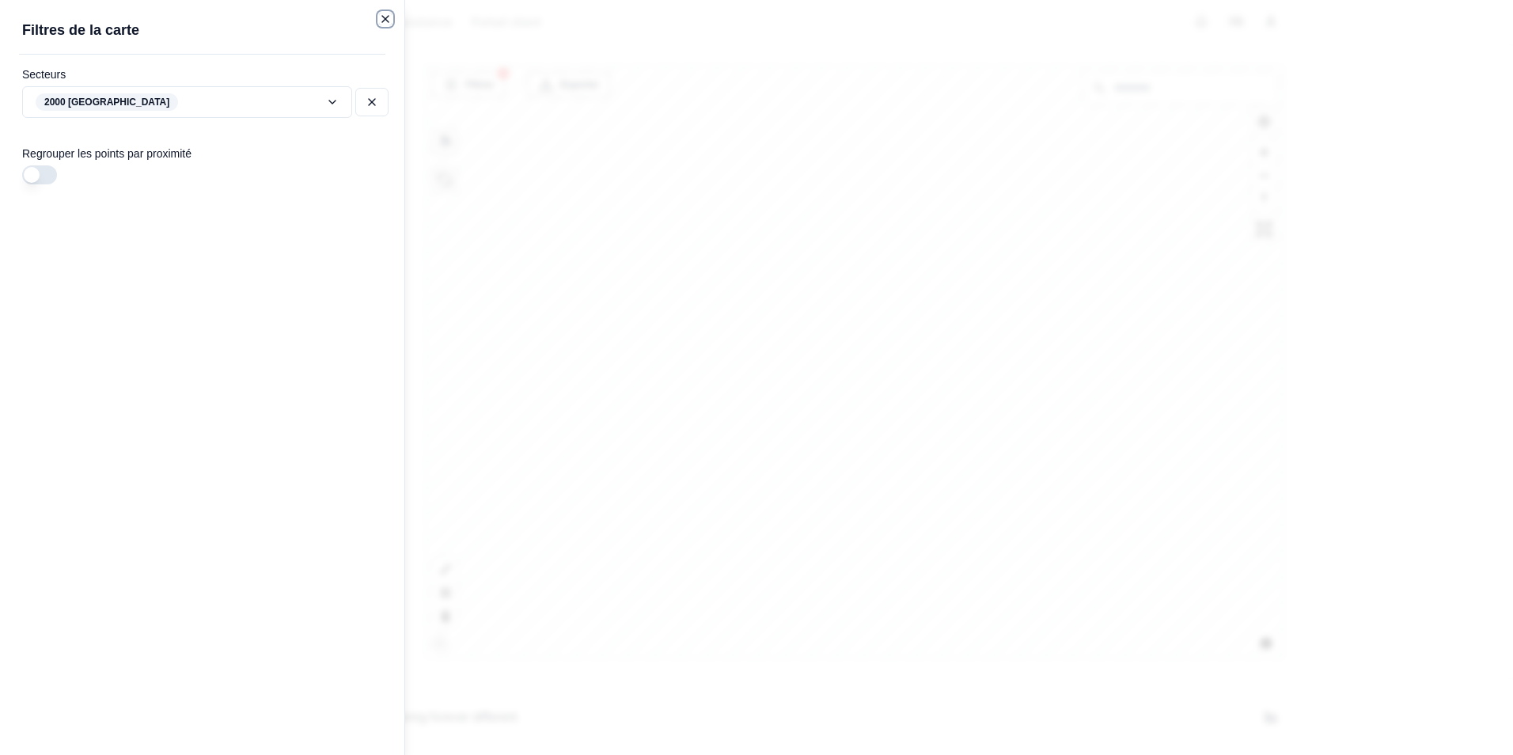
click at [384, 15] on icon "button" at bounding box center [385, 19] width 13 height 13
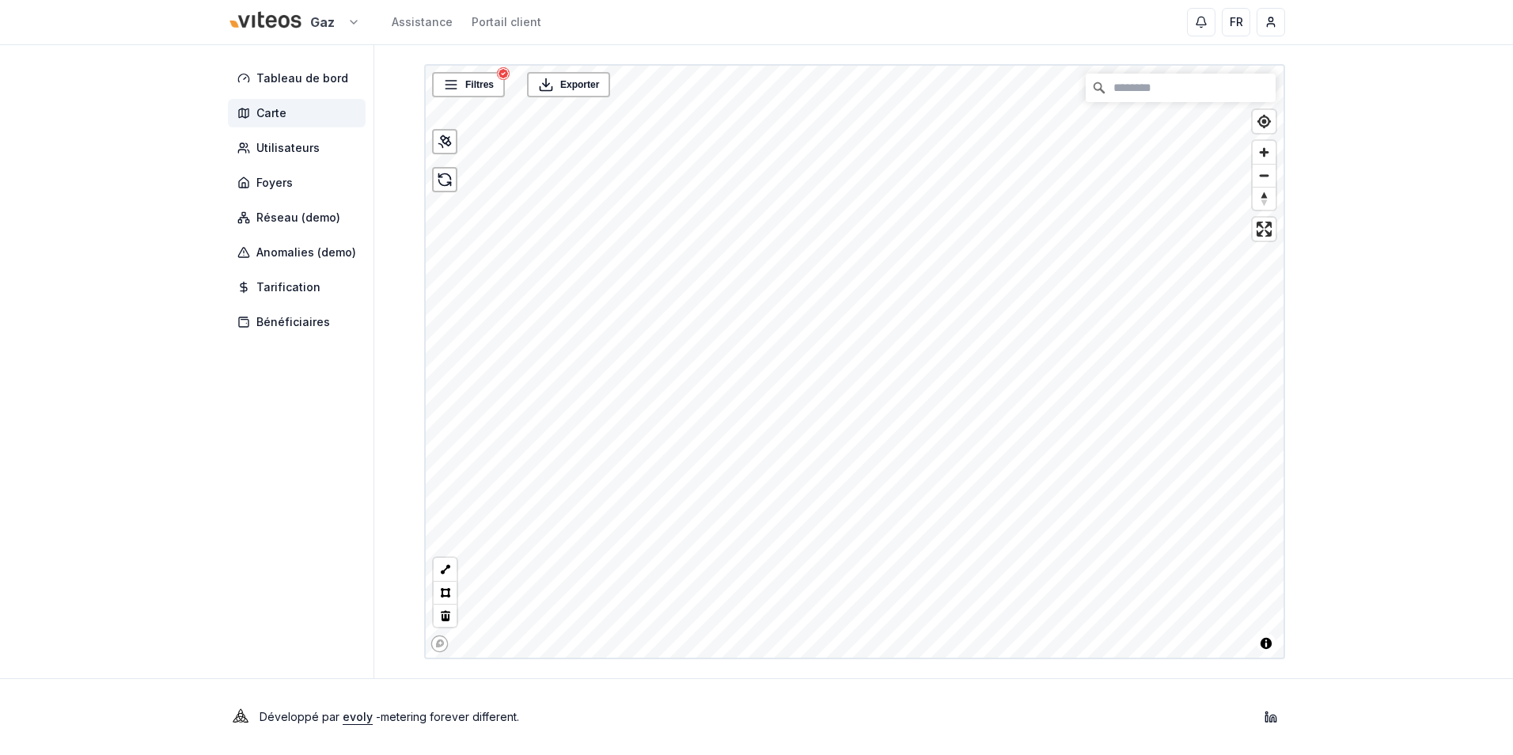
click at [335, 24] on html "Gaz Assistance Portail client FR [PERSON_NAME] Tableau de bord Carte Utilisateu…" at bounding box center [756, 377] width 1513 height 755
click at [305, 107] on link "Viteos - Eau" at bounding box center [293, 102] width 195 height 28
click at [1273, 652] on span "Toggle attribution" at bounding box center [1266, 643] width 19 height 19
click at [1269, 646] on span "Toggle attribution" at bounding box center [1266, 640] width 19 height 19
click at [351, 81] on span "Tableau de bord" at bounding box center [297, 78] width 138 height 28
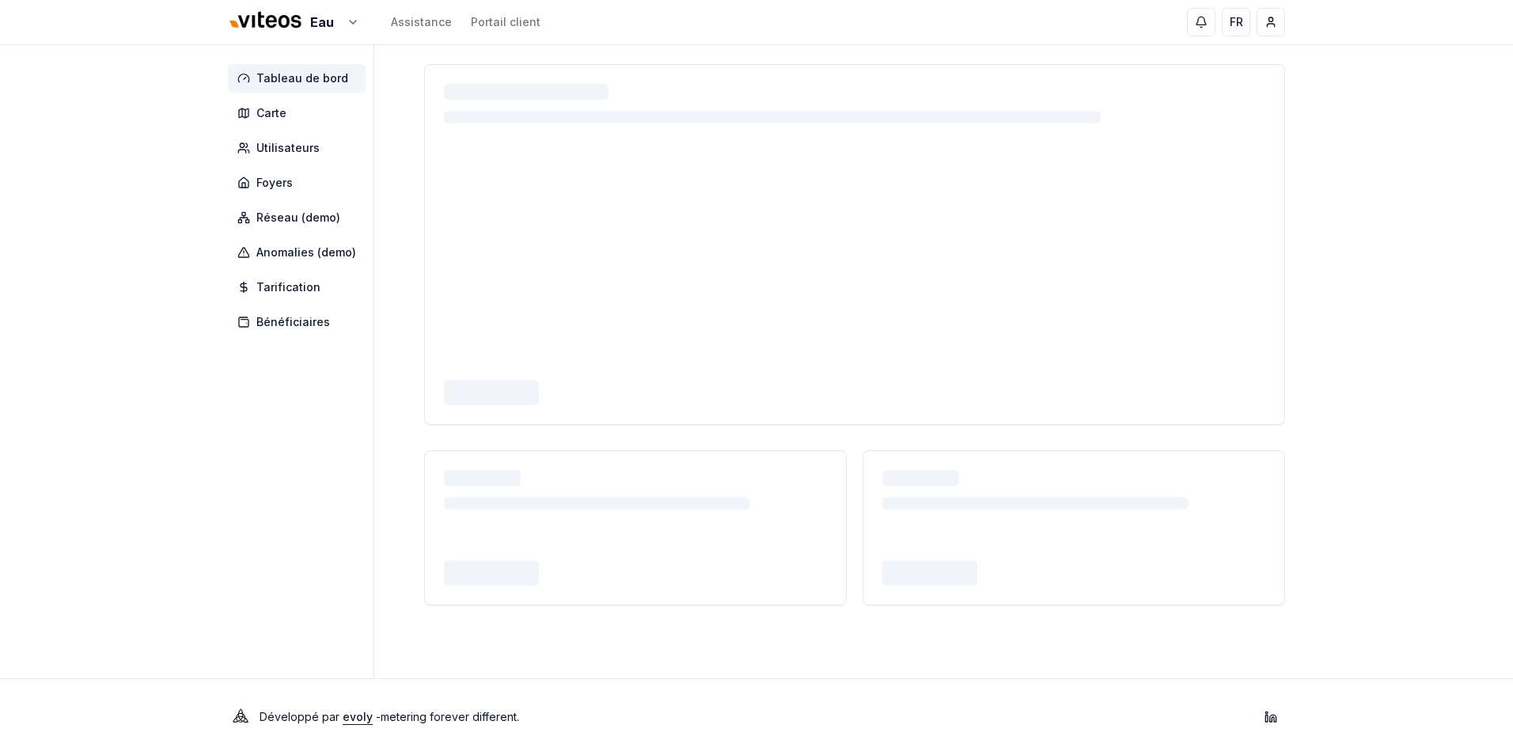
click at [238, 68] on span "Tableau de bord" at bounding box center [297, 78] width 138 height 28
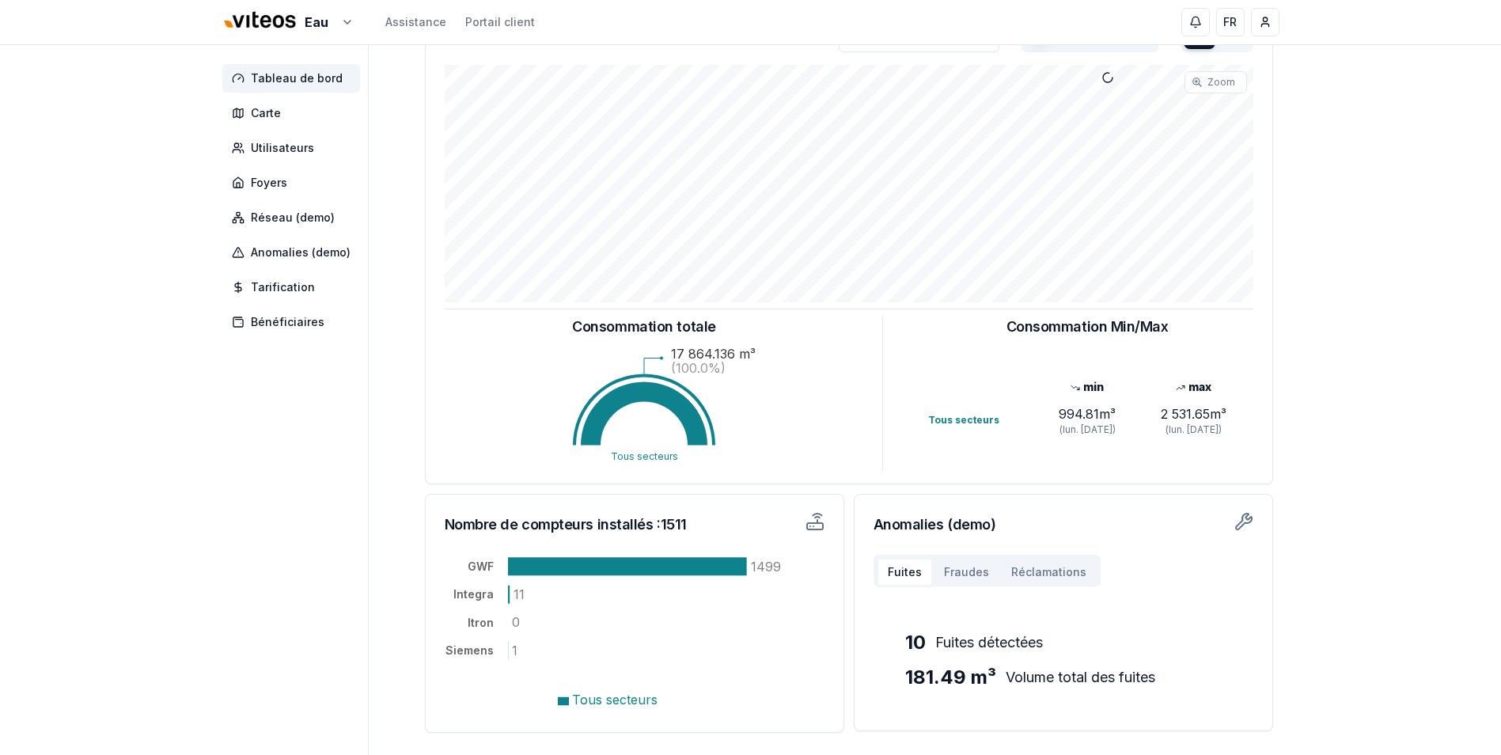
scroll to position [226, 0]
